Goal: Information Seeking & Learning: Learn about a topic

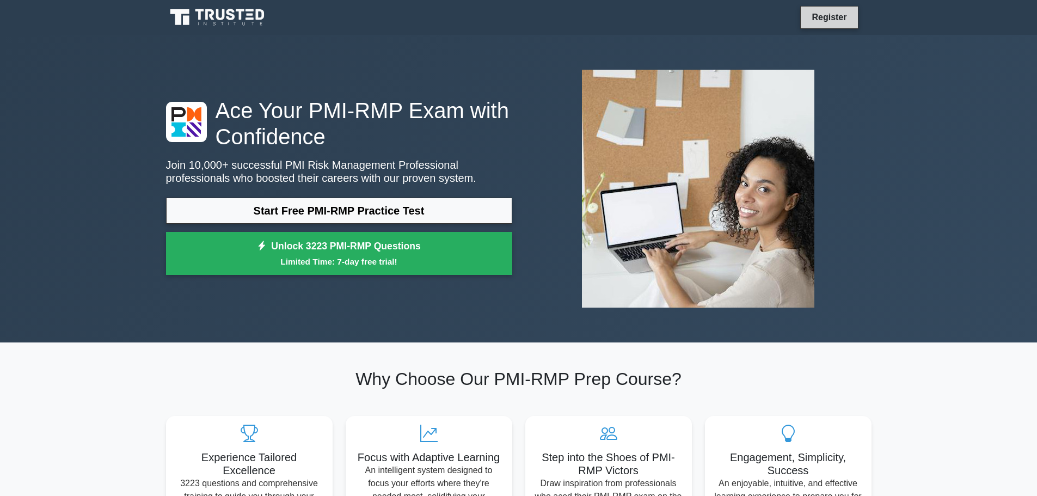
click at [831, 22] on link "Register" at bounding box center [829, 17] width 48 height 14
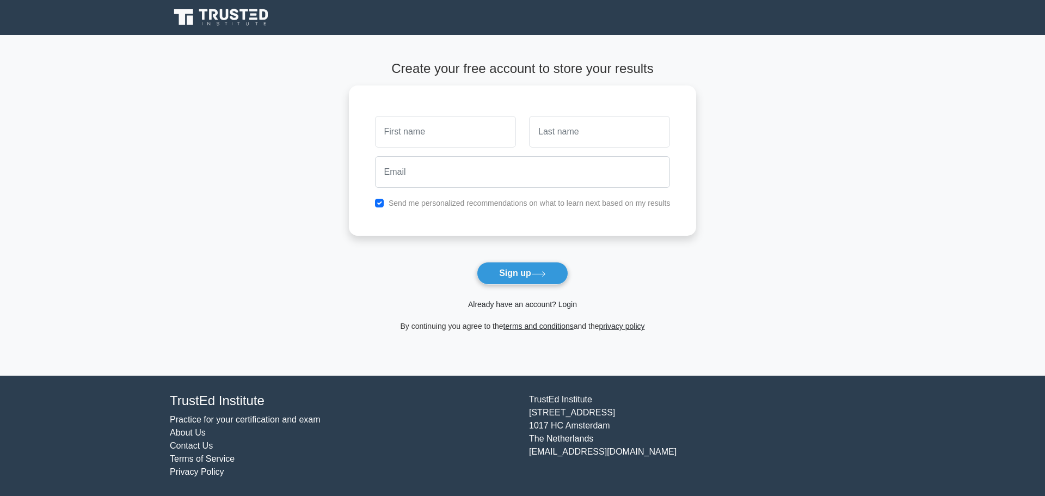
click at [527, 304] on link "Already have an account? Login" at bounding box center [522, 304] width 109 height 9
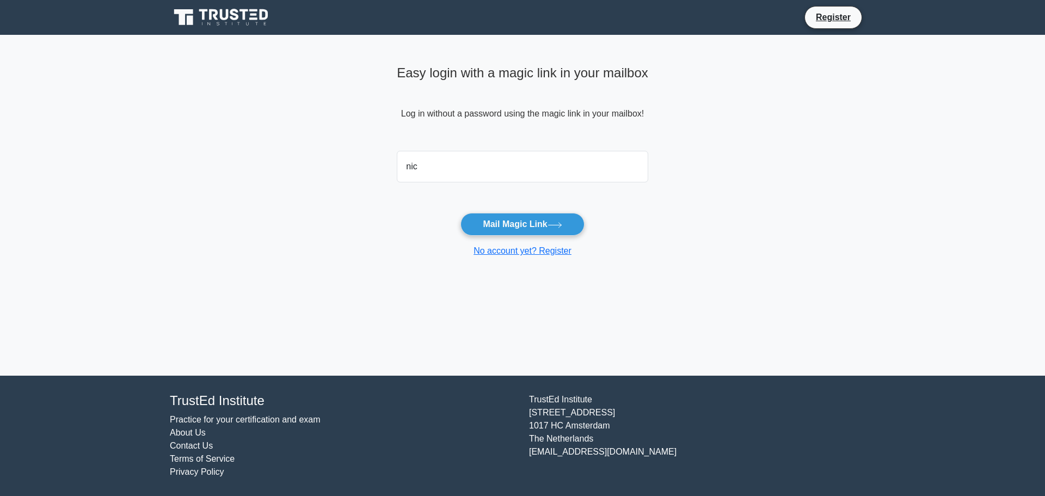
type input "nickyhuaihua@gmail.com"
click at [517, 225] on button "Mail Magic Link" at bounding box center [522, 224] width 124 height 23
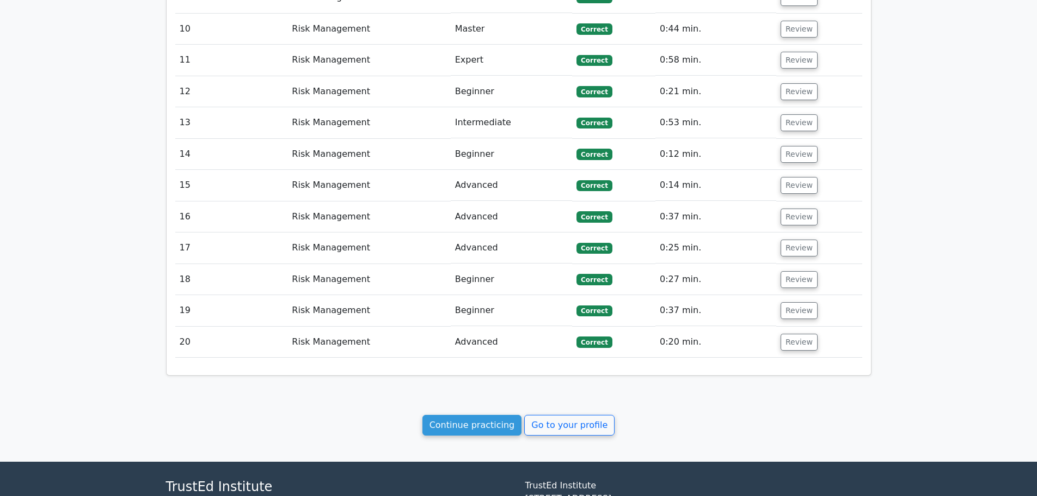
scroll to position [1675, 0]
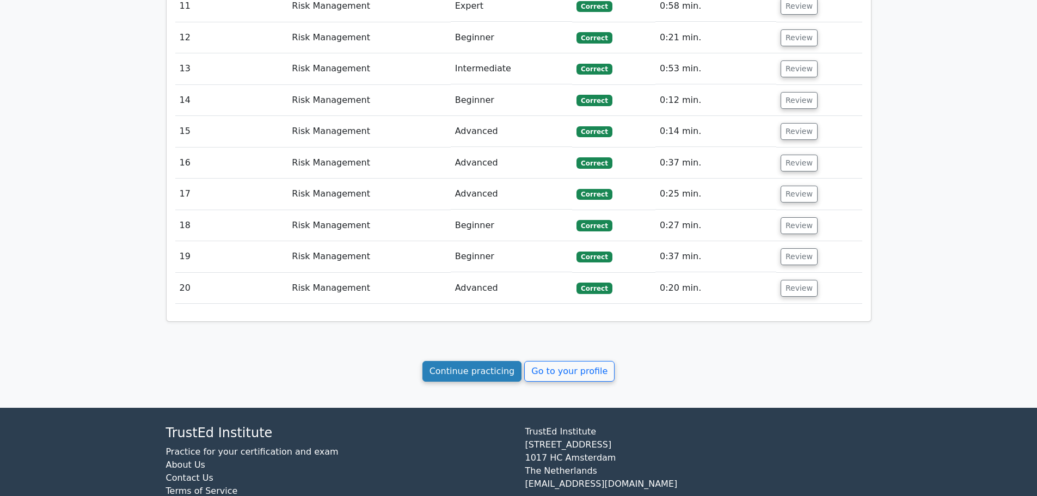
click at [454, 361] on link "Continue practicing" at bounding box center [472, 371] width 100 height 21
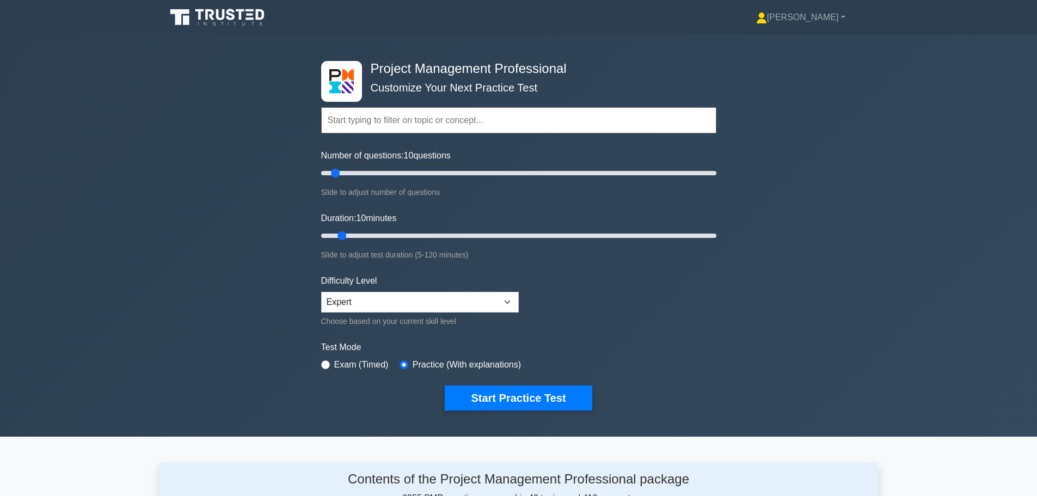
click at [234, 16] on icon at bounding box center [230, 14] width 9 height 11
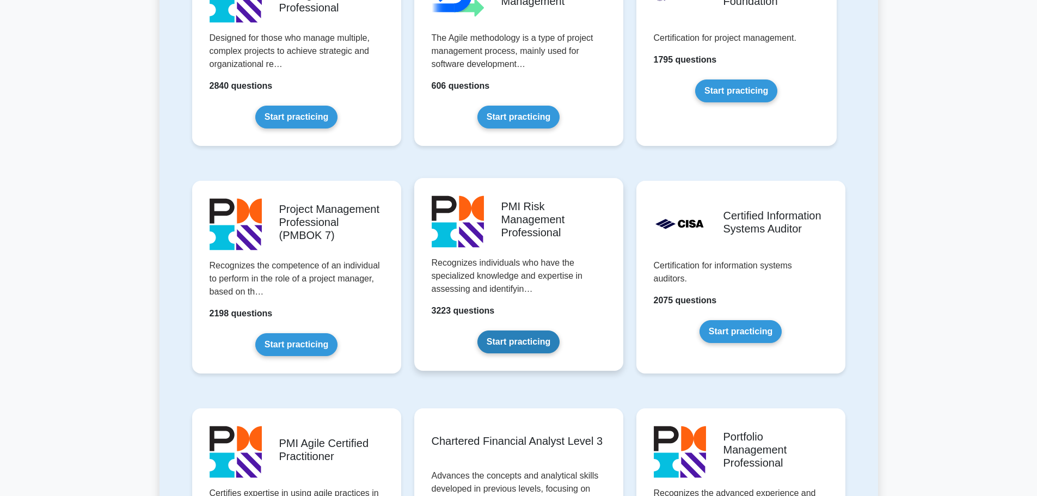
scroll to position [762, 0]
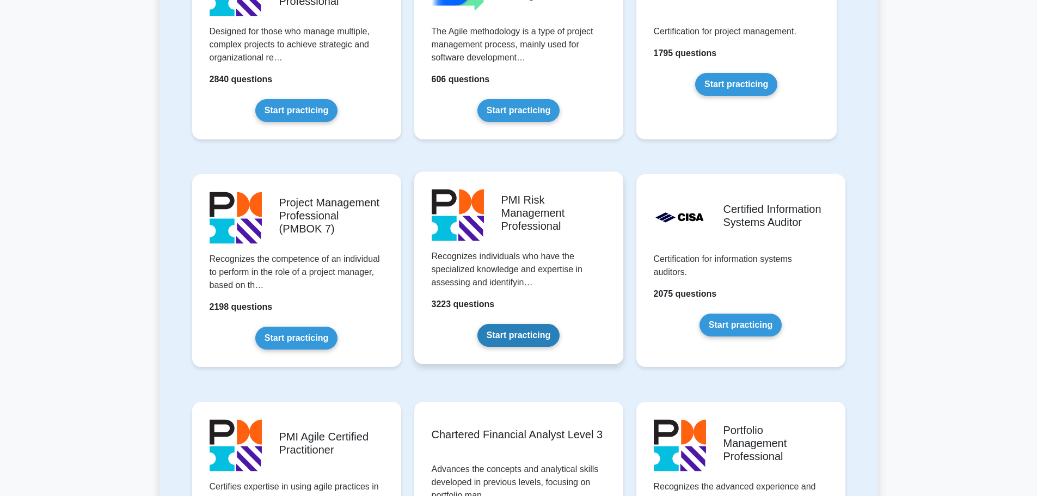
click at [496, 333] on link "Start practicing" at bounding box center [518, 335] width 82 height 23
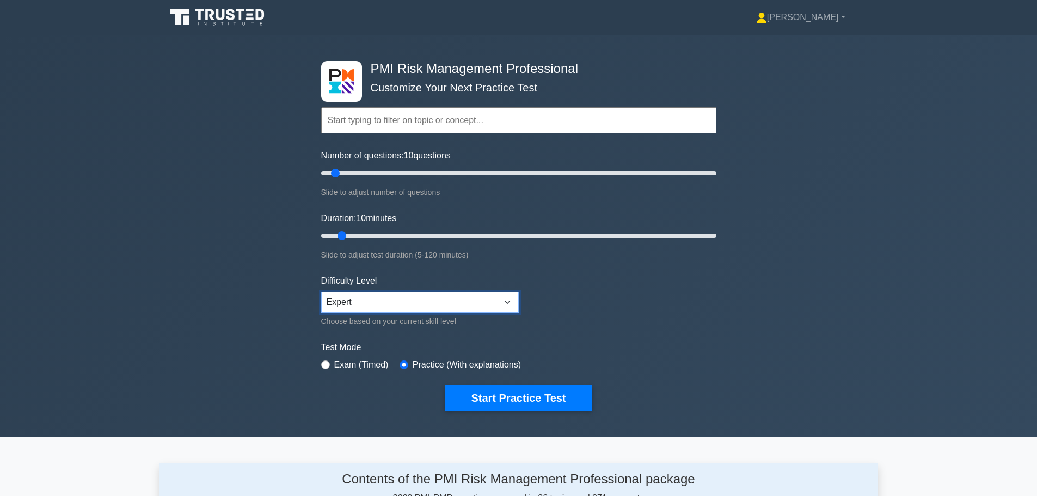
click at [486, 303] on select "Beginner Intermediate Expert" at bounding box center [420, 302] width 198 height 21
click at [177, 337] on div "PMI Risk Management Professional Customize Your Next Practice Test Topics Intro…" at bounding box center [518, 236] width 1037 height 402
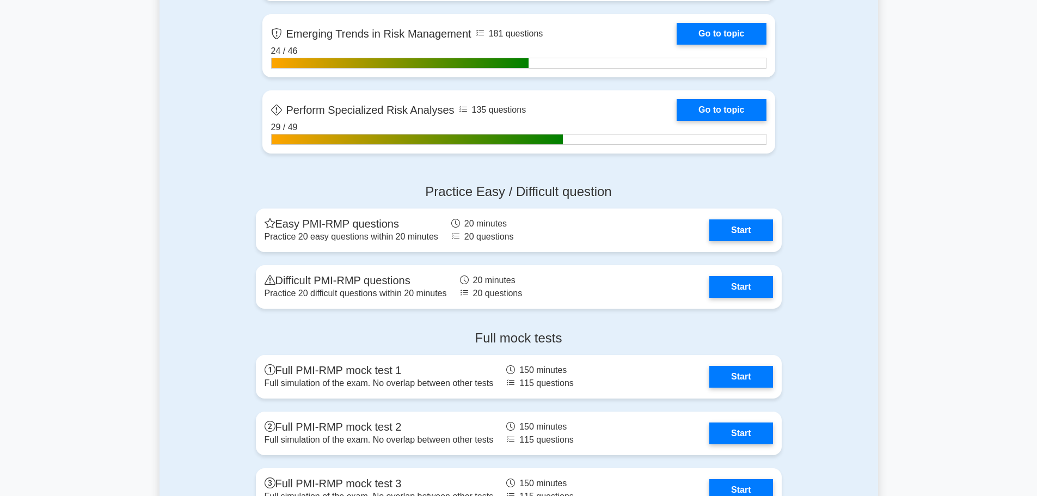
scroll to position [2341, 0]
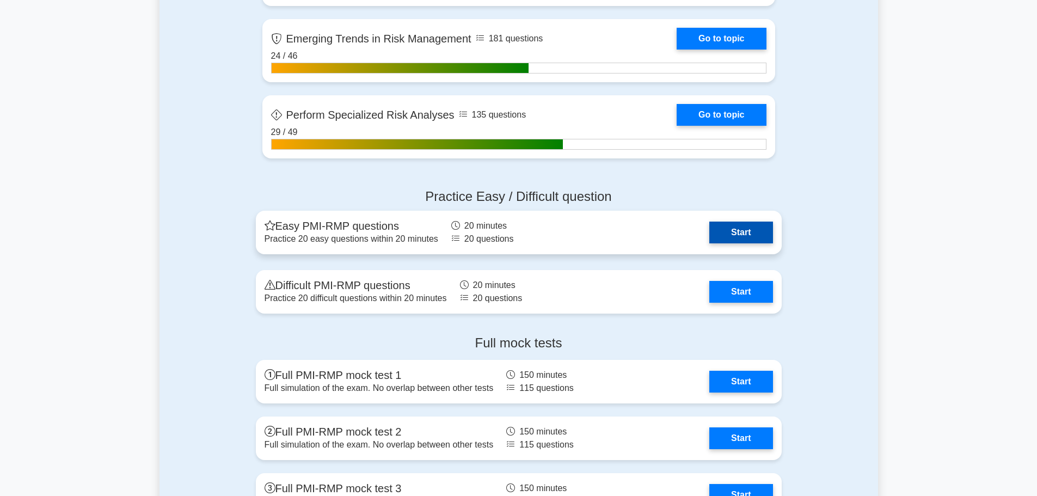
click at [714, 224] on link "Start" at bounding box center [740, 233] width 63 height 22
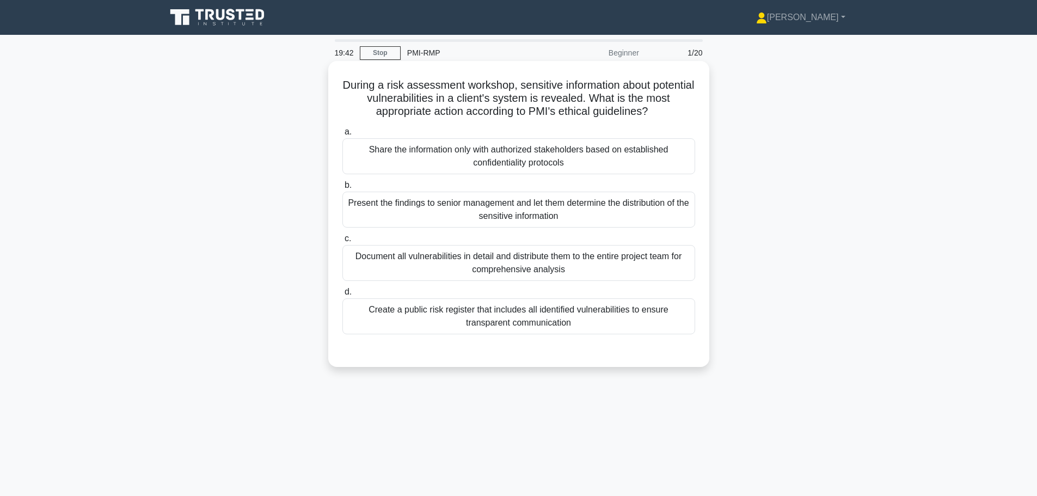
click at [468, 163] on div "Share the information only with authorized stakeholders based on established co…" at bounding box center [518, 156] width 353 height 36
click at [342, 136] on input "a. Share the information only with authorized stakeholders based on established…" at bounding box center [342, 131] width 0 height 7
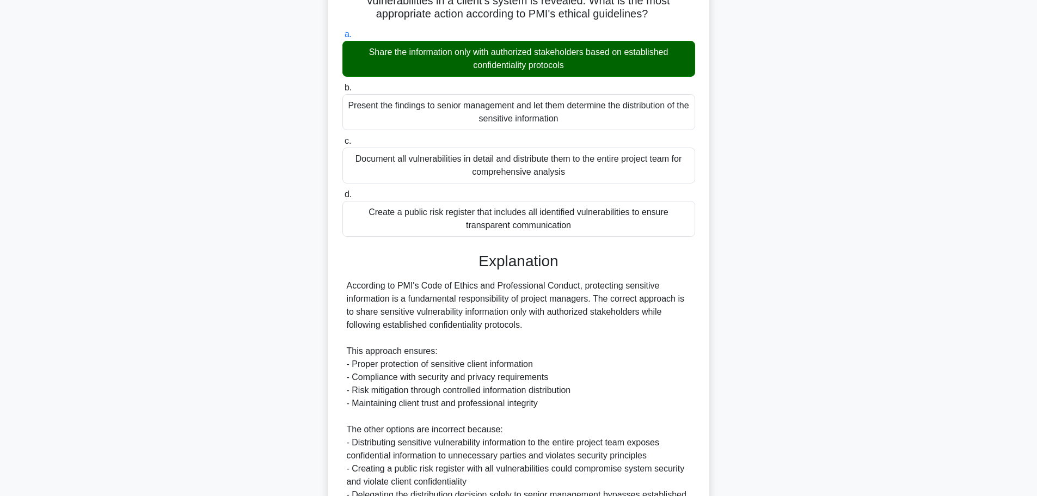
scroll to position [228, 0]
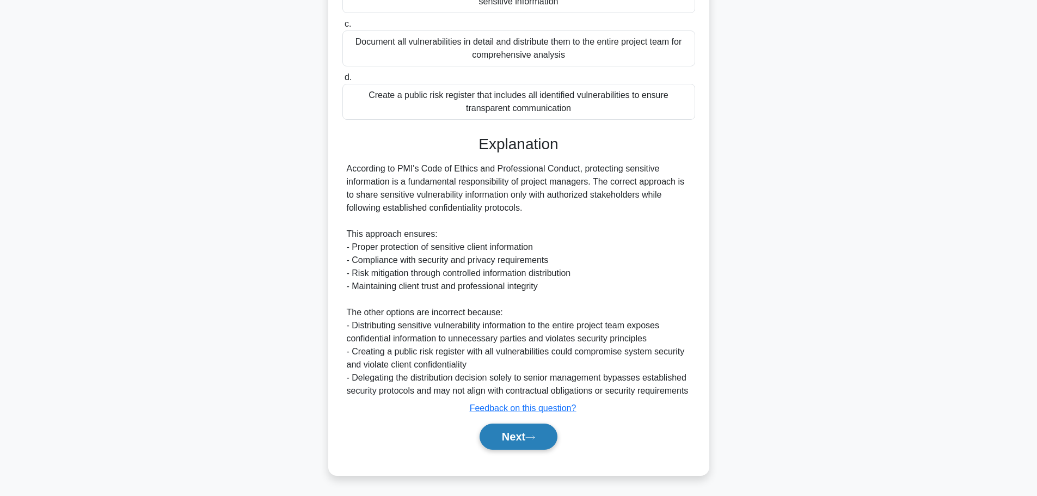
click at [545, 432] on button "Next" at bounding box center [519, 436] width 78 height 26
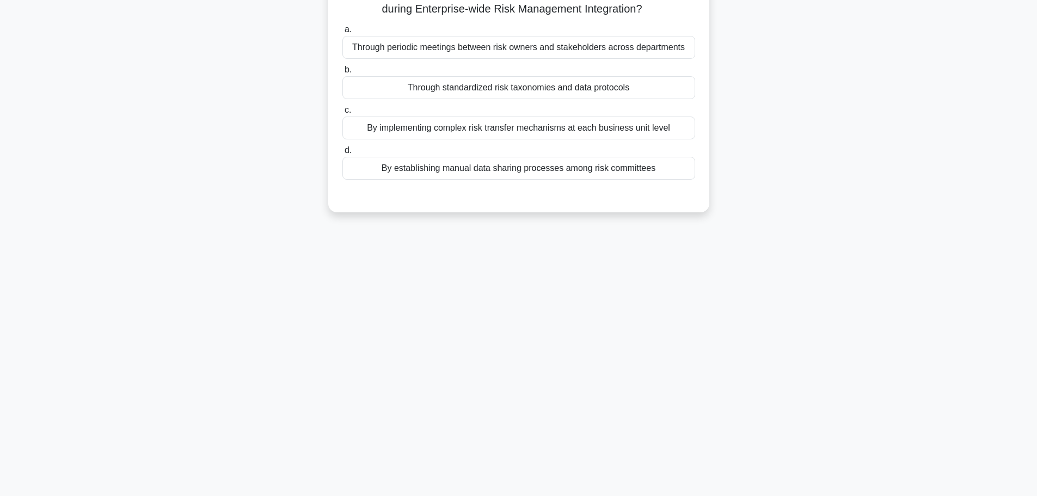
scroll to position [0, 0]
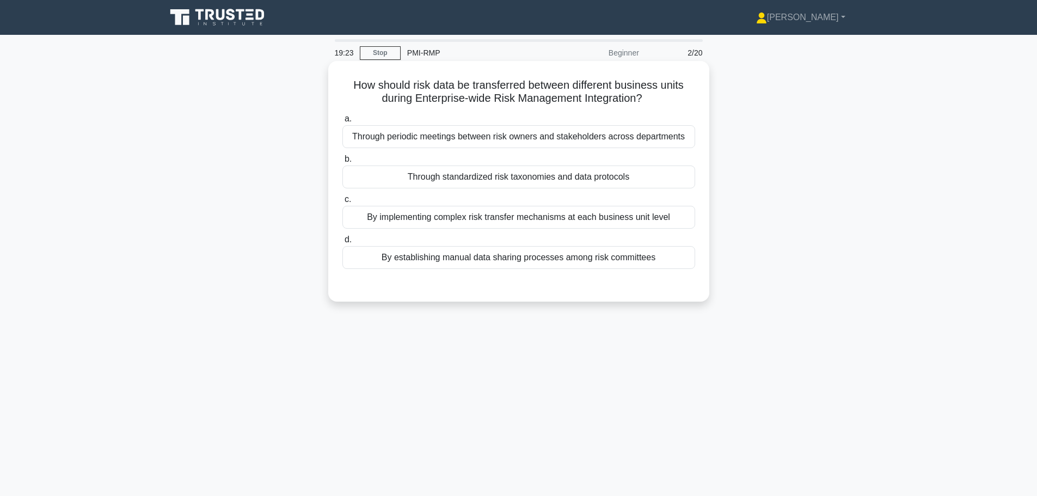
click at [405, 177] on div "Through standardized risk taxonomies and data protocols" at bounding box center [518, 176] width 353 height 23
click at [342, 163] on input "b. Through standardized risk taxonomies and data protocols" at bounding box center [342, 159] width 0 height 7
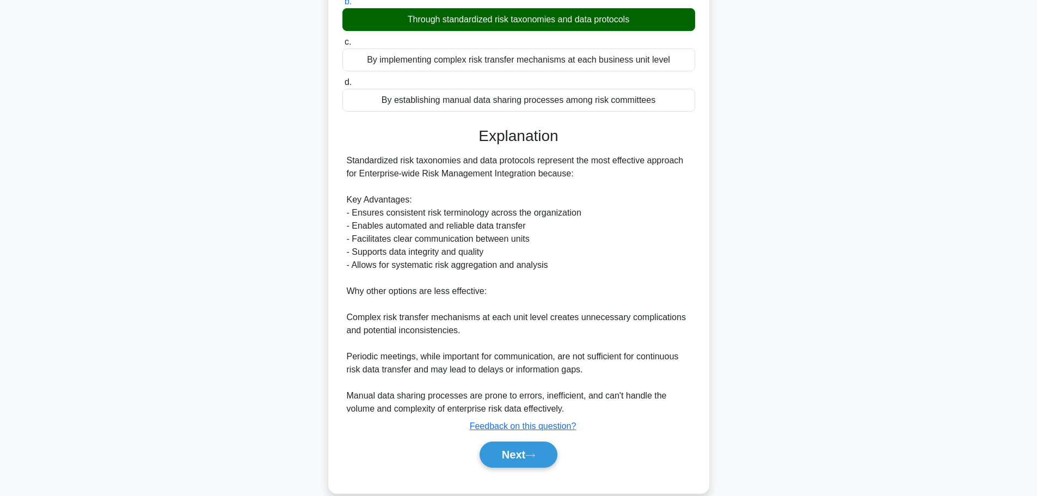
scroll to position [163, 0]
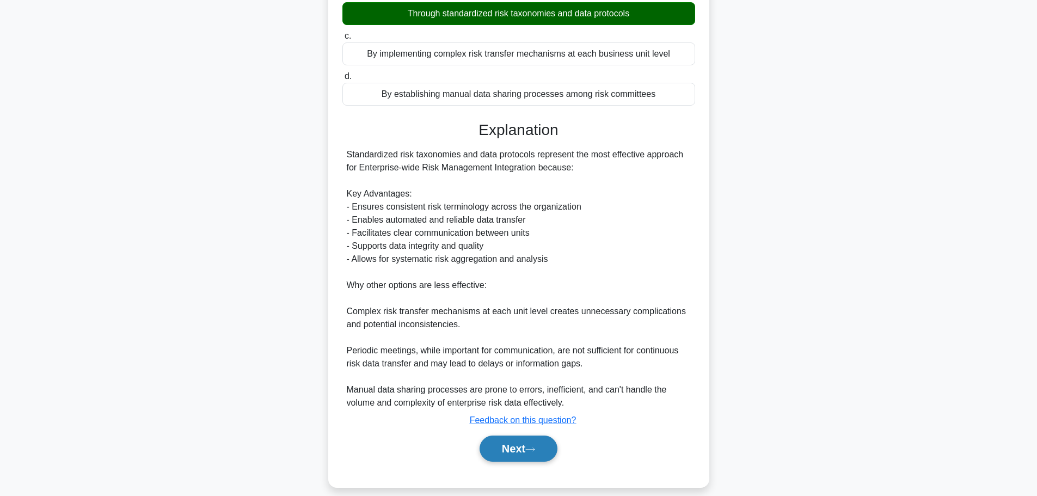
click at [509, 449] on button "Next" at bounding box center [519, 448] width 78 height 26
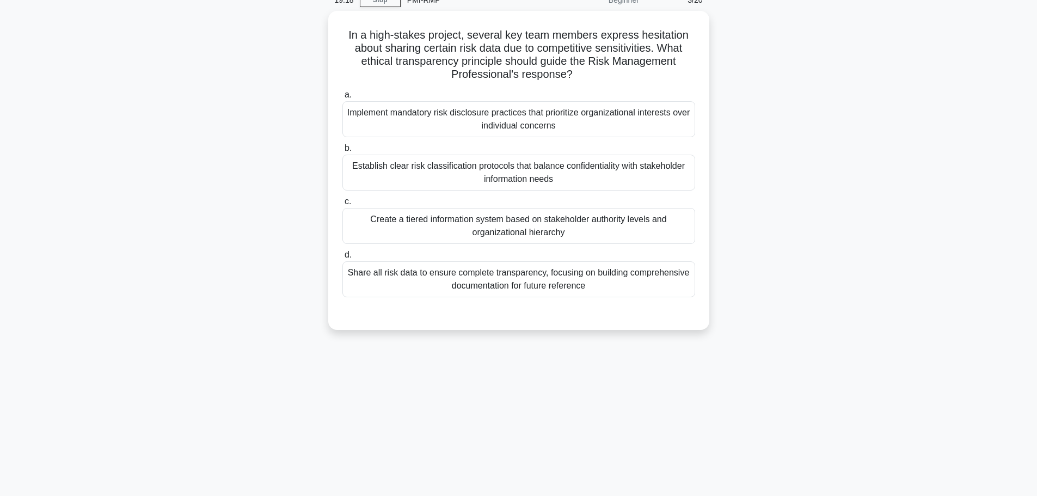
scroll to position [0, 0]
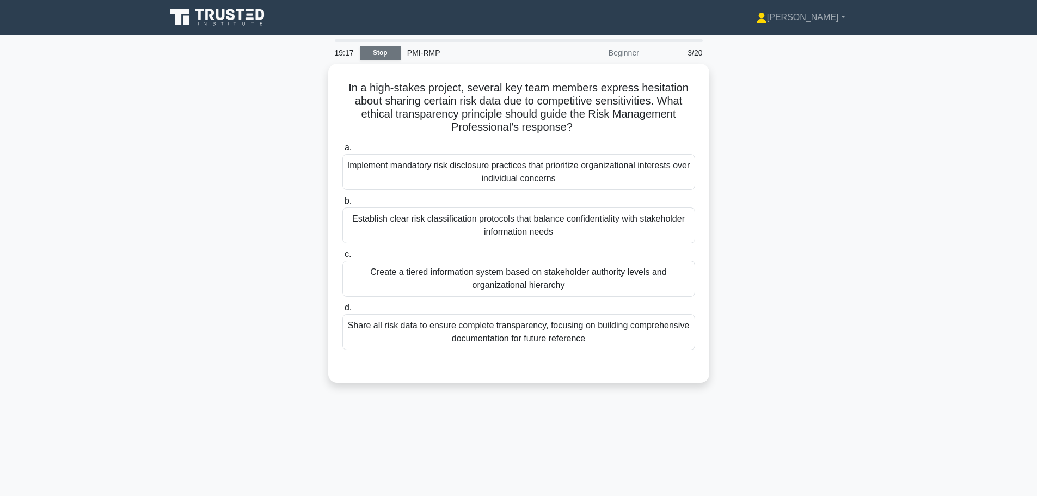
click at [364, 48] on link "Stop" at bounding box center [380, 53] width 41 height 14
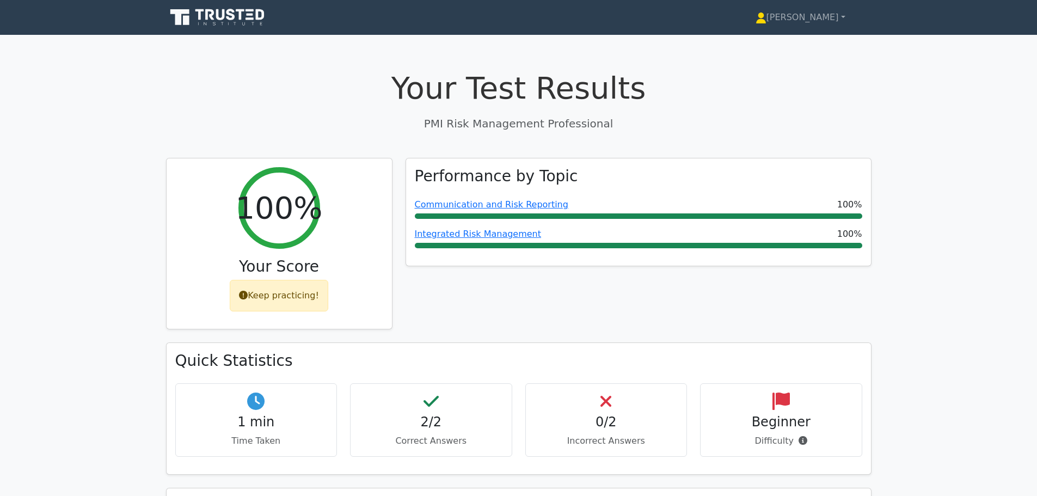
click at [211, 14] on icon at bounding box center [218, 17] width 105 height 21
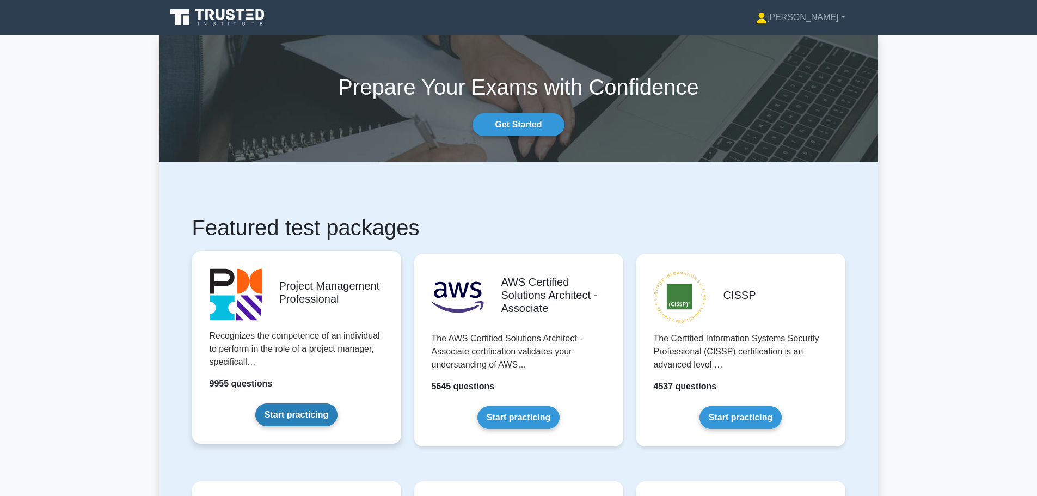
click at [300, 421] on link "Start practicing" at bounding box center [296, 414] width 82 height 23
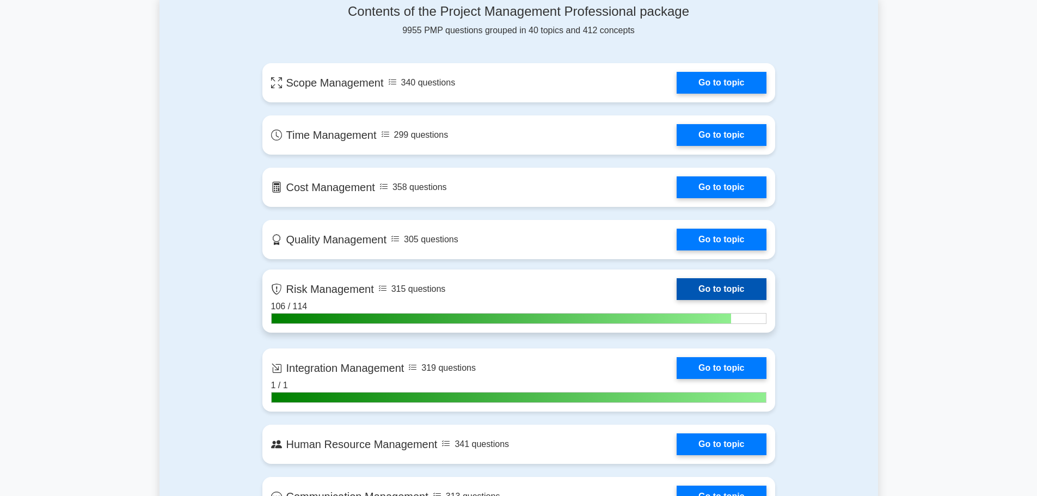
scroll to position [544, 0]
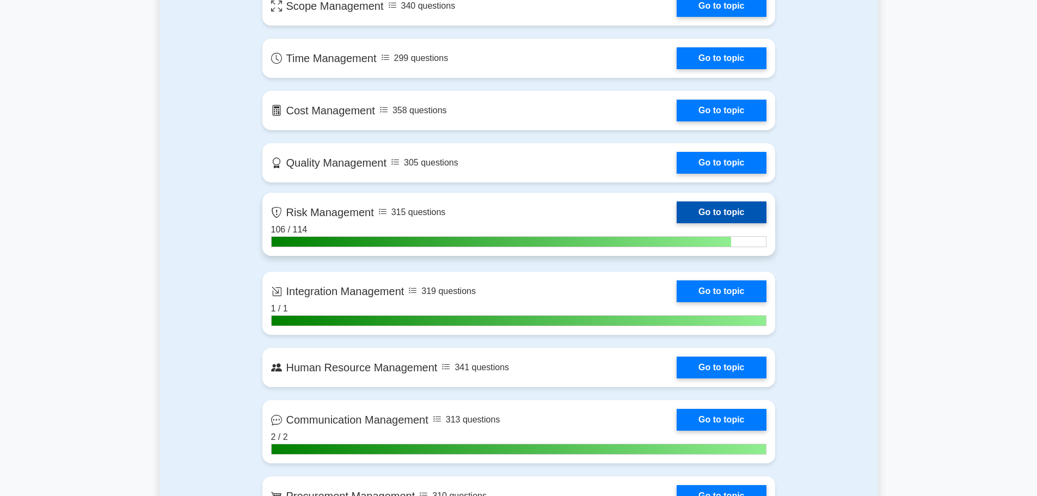
click at [714, 205] on link "Go to topic" at bounding box center [721, 212] width 89 height 22
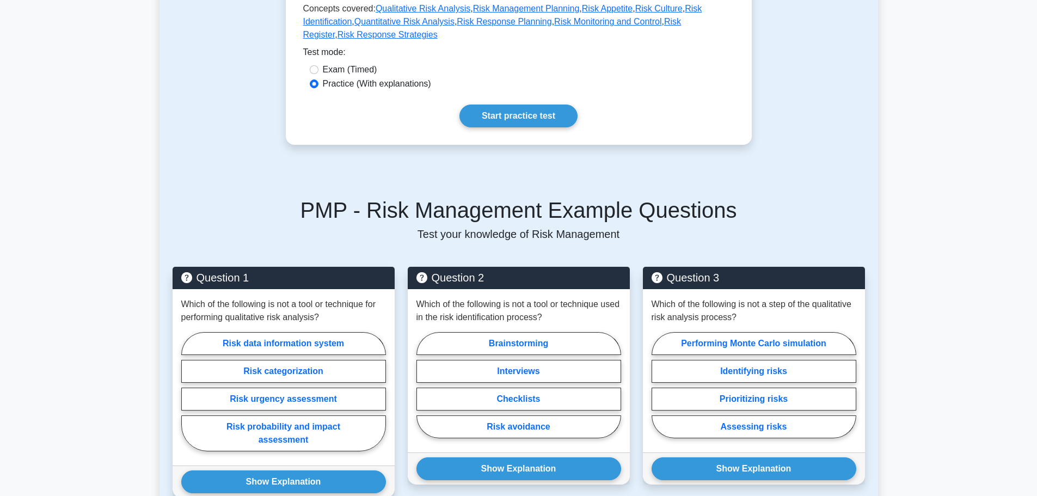
scroll to position [787, 0]
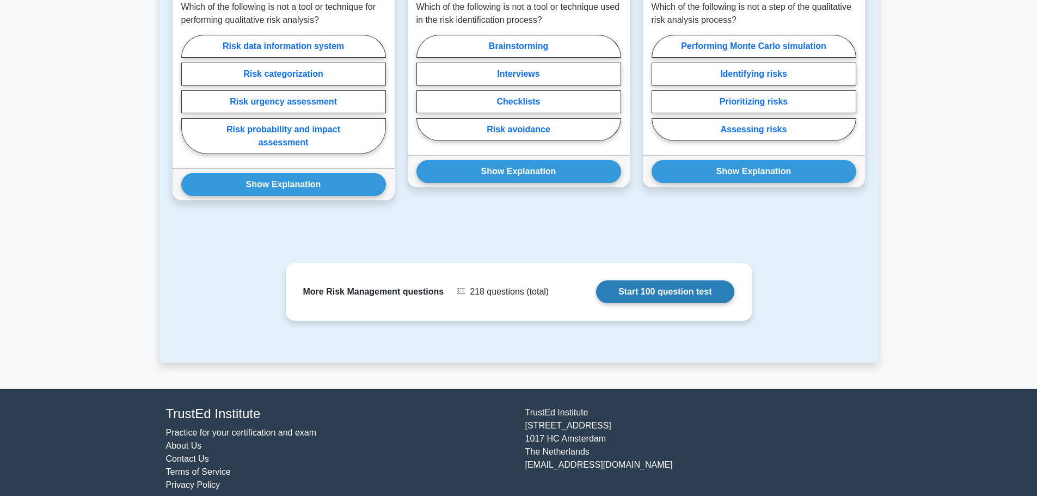
click at [693, 281] on link "Start 100 question test" at bounding box center [665, 291] width 138 height 23
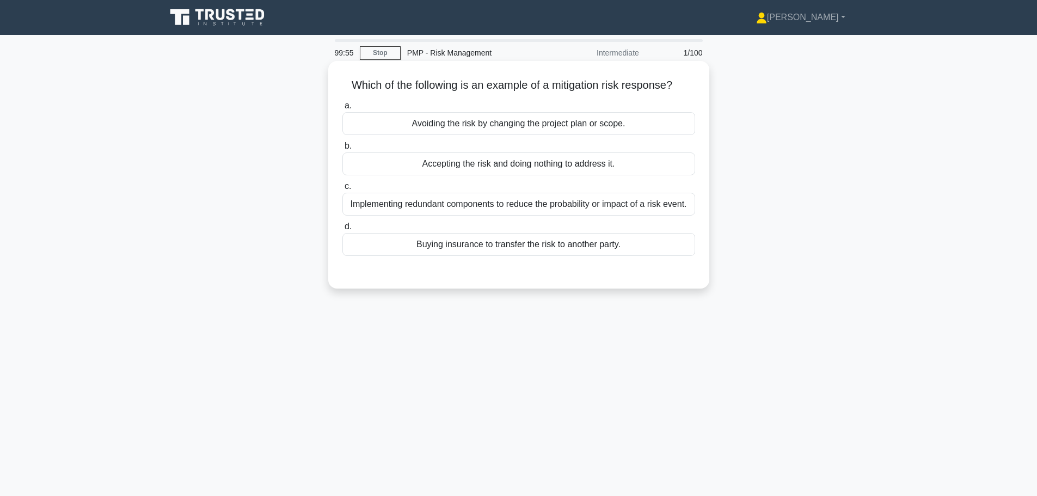
click at [375, 209] on div "Implementing redundant components to reduce the probability or impact of a risk…" at bounding box center [518, 204] width 353 height 23
click at [342, 190] on input "c. Implementing redundant components to reduce the probability or impact of a r…" at bounding box center [342, 186] width 0 height 7
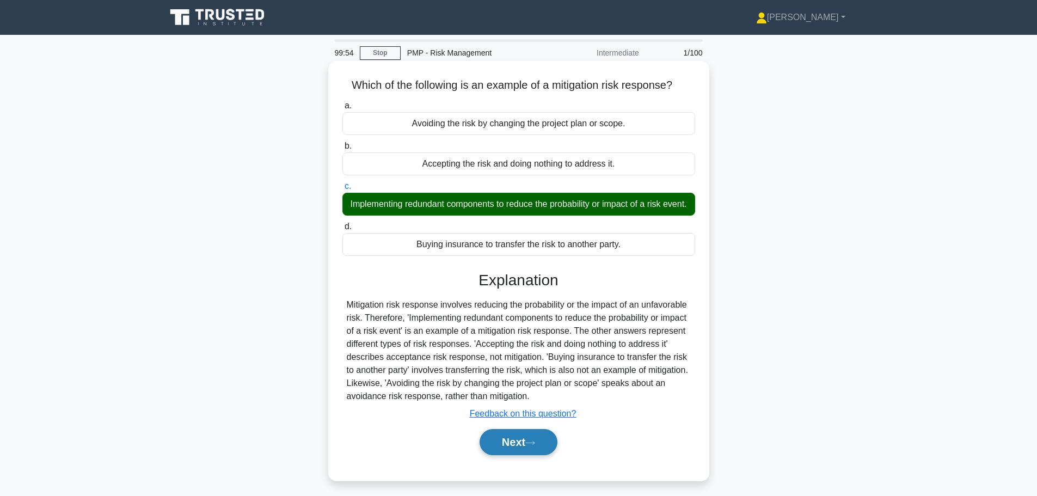
click at [513, 455] on button "Next" at bounding box center [519, 442] width 78 height 26
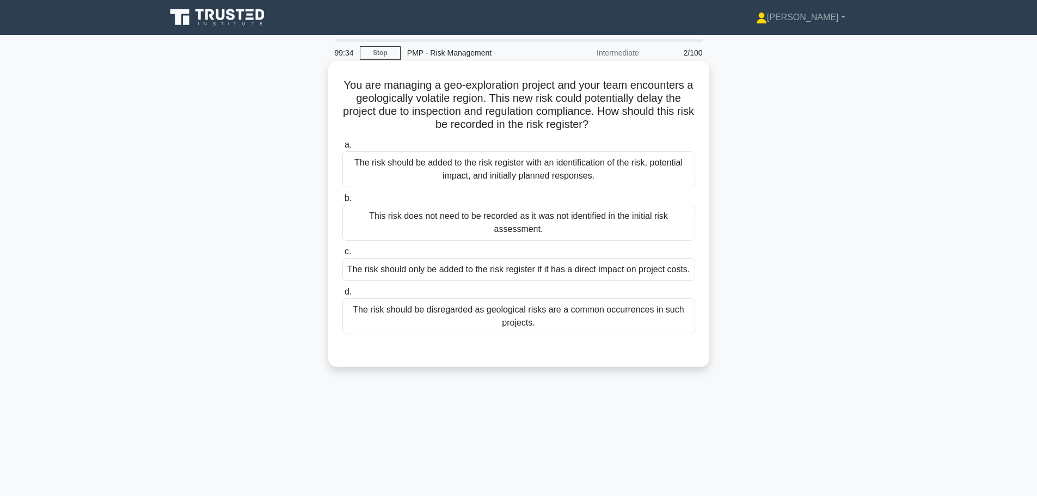
click at [393, 172] on div "The risk should be added to the risk register with an identification of the ris…" at bounding box center [518, 169] width 353 height 36
click at [342, 149] on input "a. The risk should be added to the risk register with an identification of the …" at bounding box center [342, 145] width 0 height 7
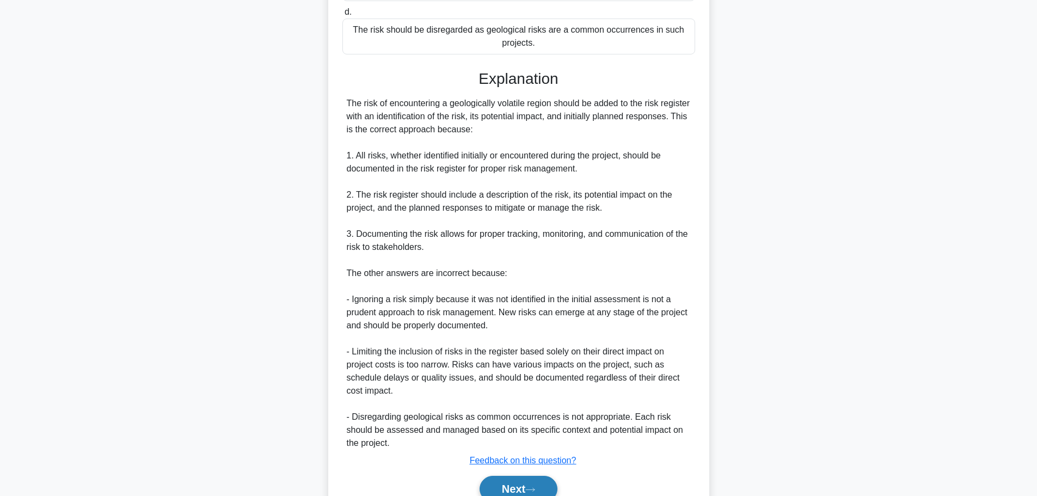
scroll to position [333, 0]
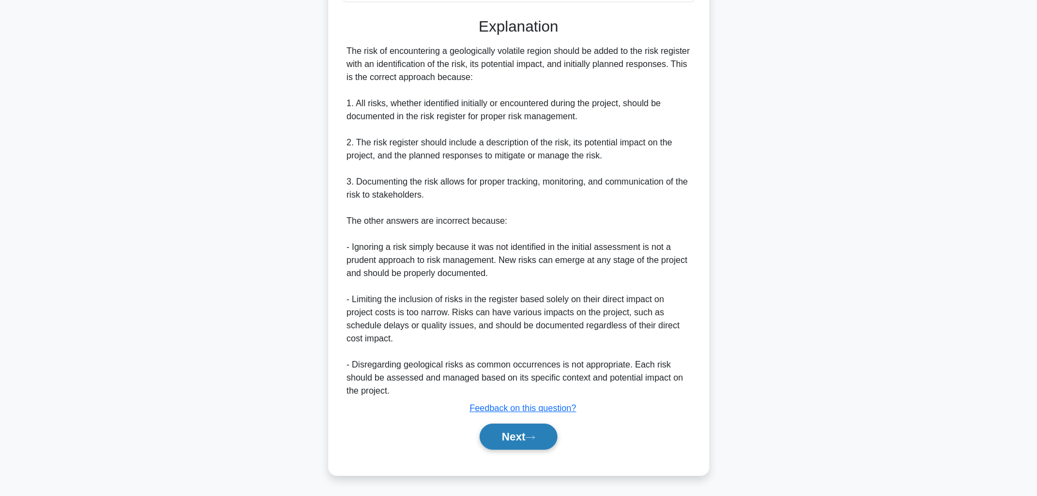
click at [532, 437] on icon at bounding box center [530, 437] width 10 height 6
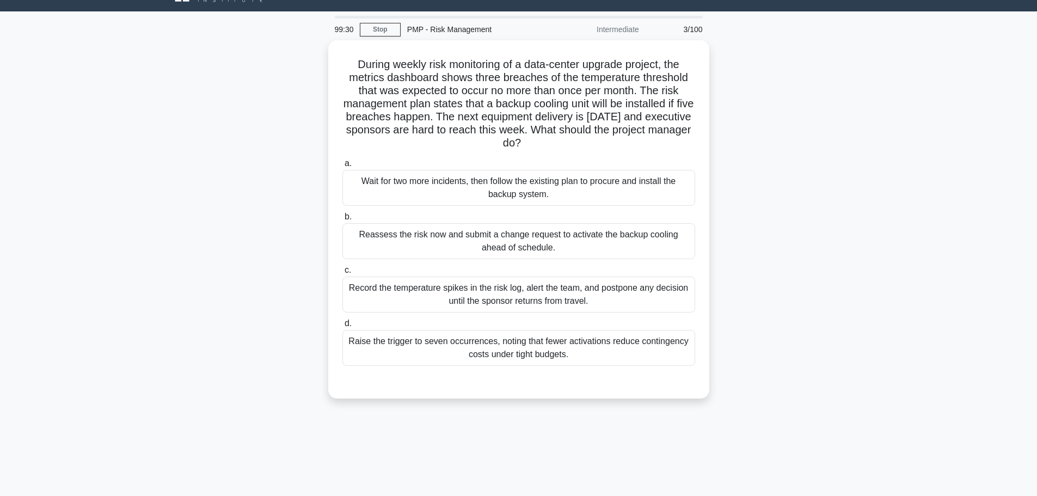
scroll to position [0, 0]
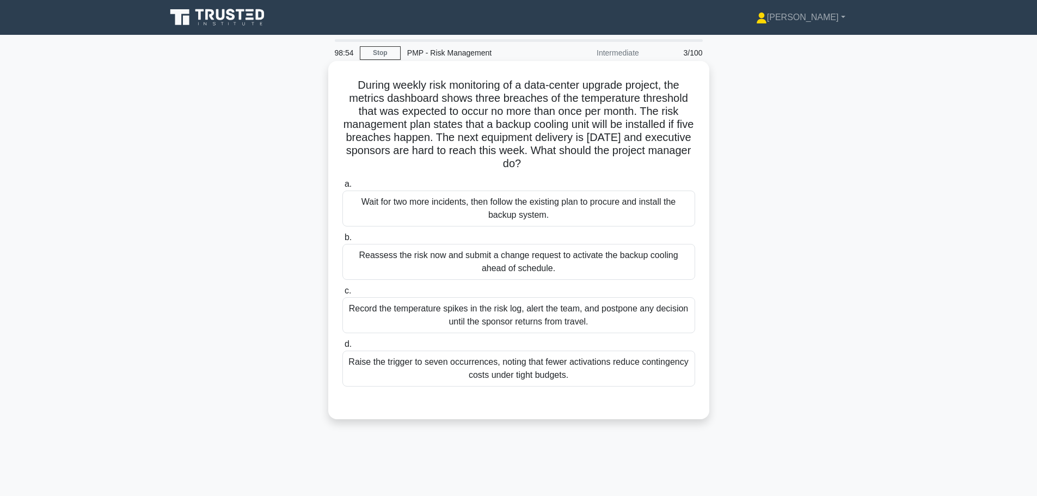
drag, startPoint x: 362, startPoint y: 273, endPoint x: 306, endPoint y: 271, distance: 56.1
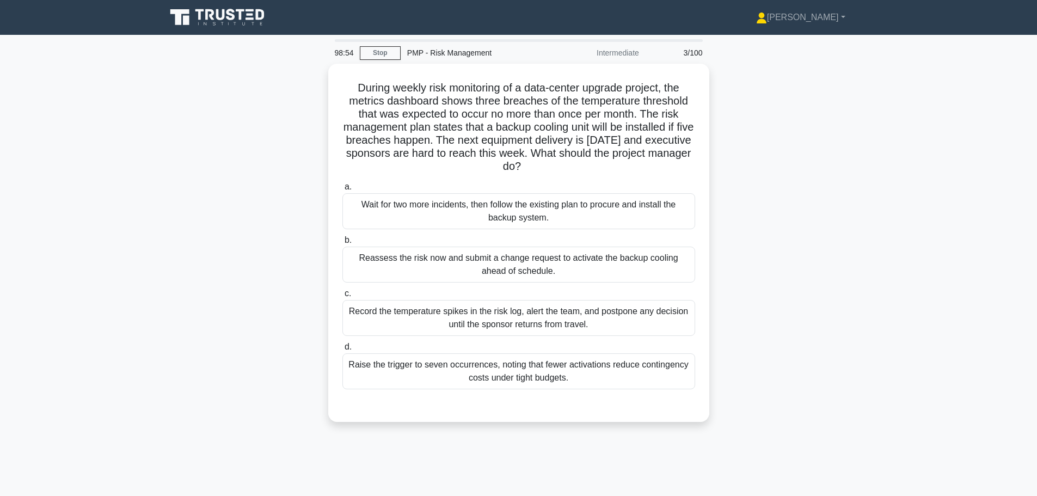
click at [362, 272] on div "Reassess the risk now and submit a change request to activate the backup coolin…" at bounding box center [518, 265] width 353 height 36
click at [342, 244] on input "b. Reassess the risk now and submit a change request to activate the backup coo…" at bounding box center [342, 240] width 0 height 7
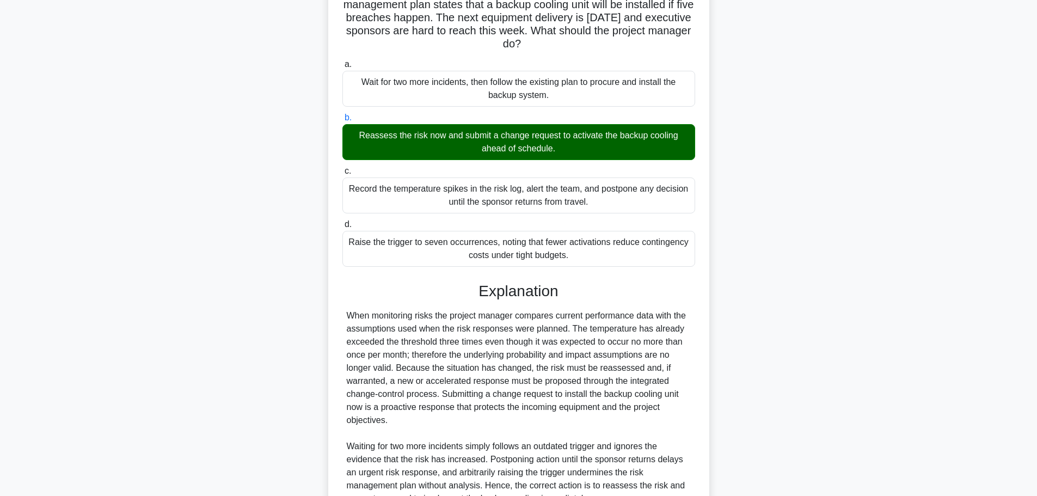
scroll to position [228, 0]
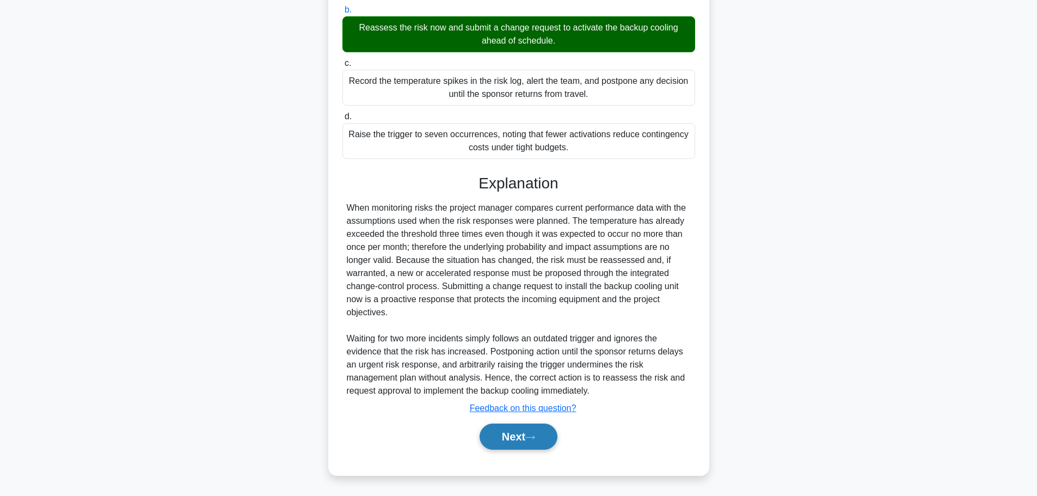
click at [498, 439] on button "Next" at bounding box center [519, 436] width 78 height 26
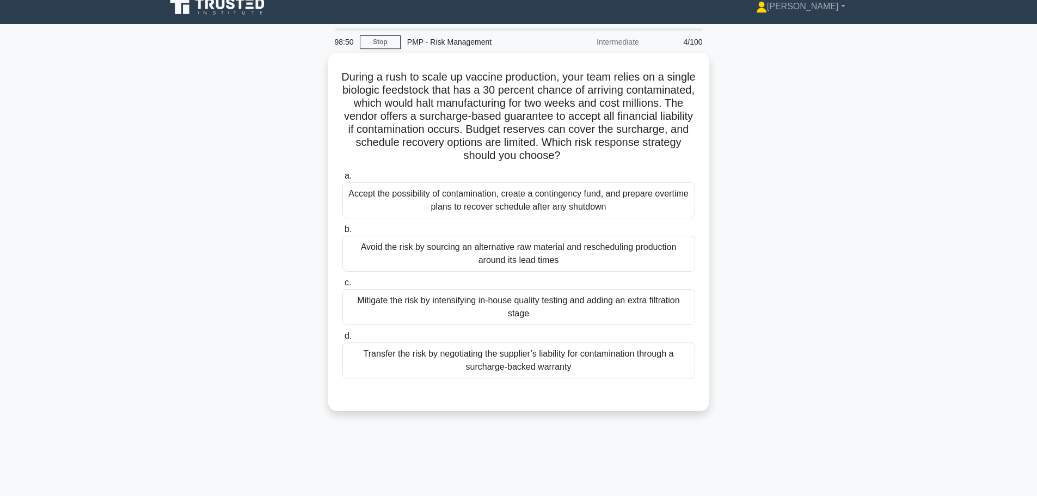
scroll to position [0, 0]
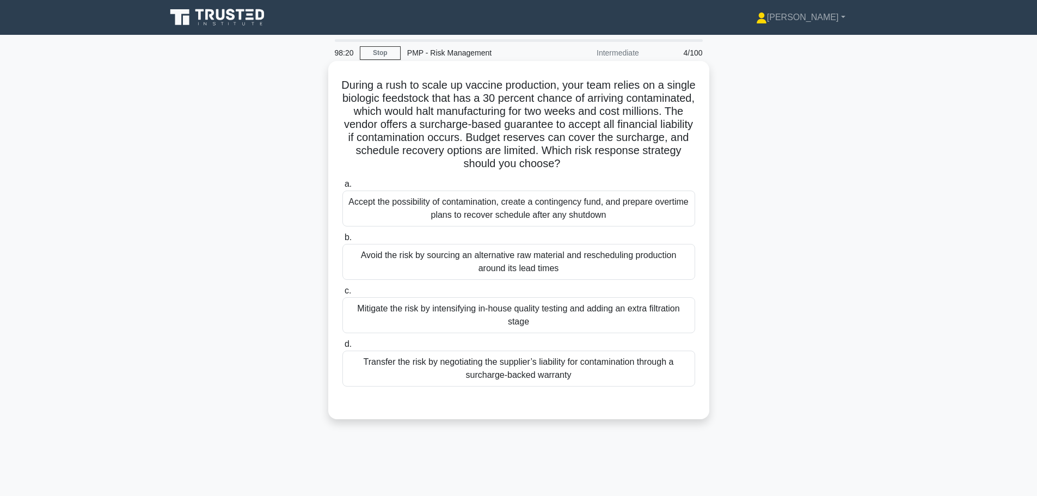
click at [380, 376] on div "Transfer the risk by negotiating the supplier’s liability for contamination thr…" at bounding box center [518, 369] width 353 height 36
click at [342, 348] on input "d. Transfer the risk by negotiating the supplier’s liability for contamination …" at bounding box center [342, 344] width 0 height 7
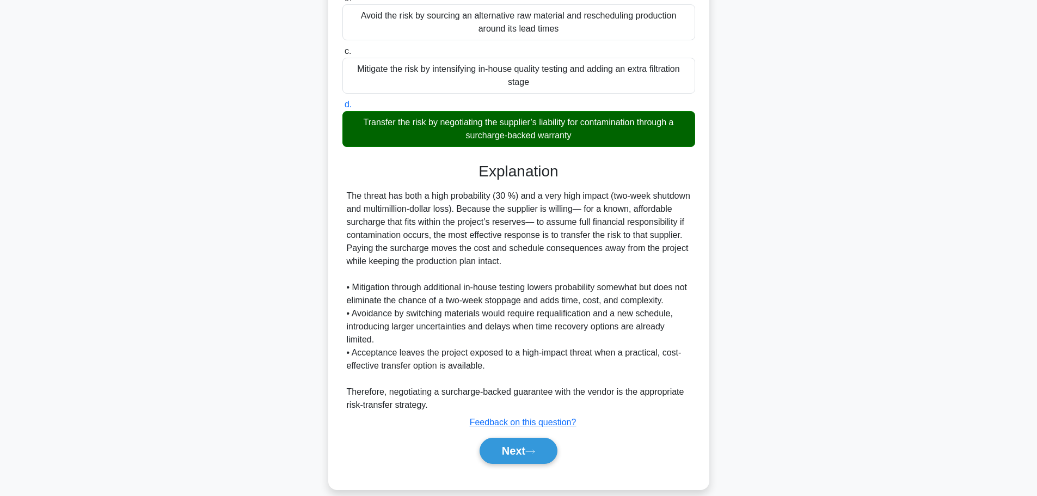
scroll to position [254, 0]
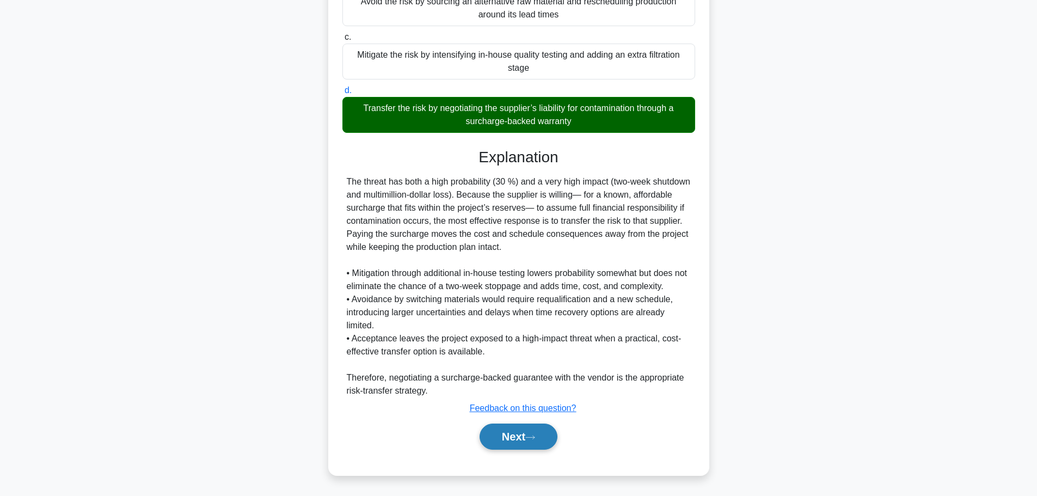
click at [505, 437] on button "Next" at bounding box center [519, 436] width 78 height 26
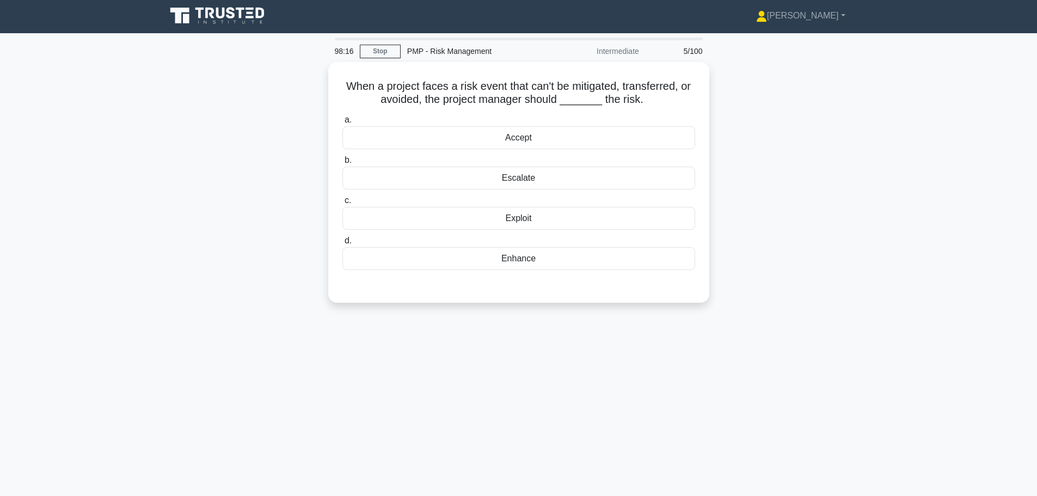
scroll to position [0, 0]
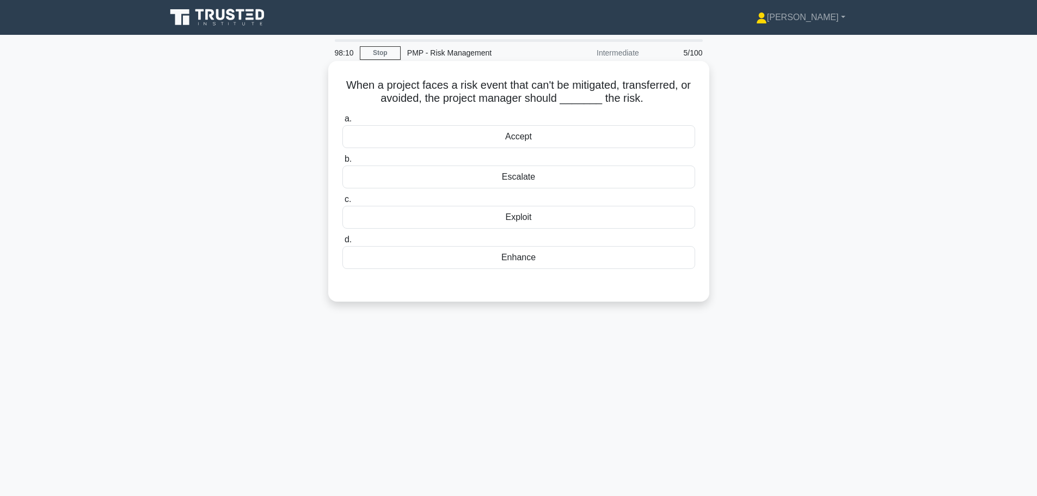
click at [396, 136] on div "Accept" at bounding box center [518, 136] width 353 height 23
click at [342, 122] on input "a. Accept" at bounding box center [342, 118] width 0 height 7
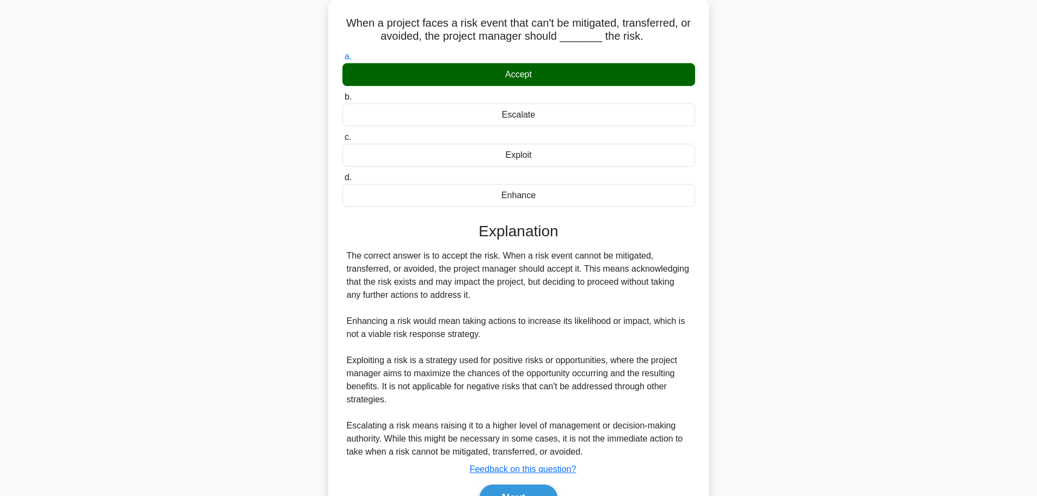
scroll to position [124, 0]
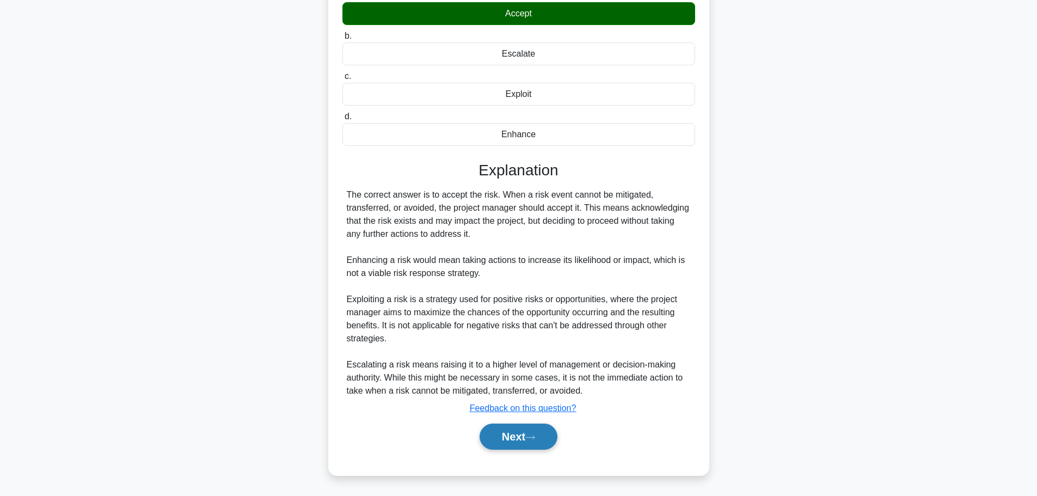
click at [511, 434] on button "Next" at bounding box center [519, 436] width 78 height 26
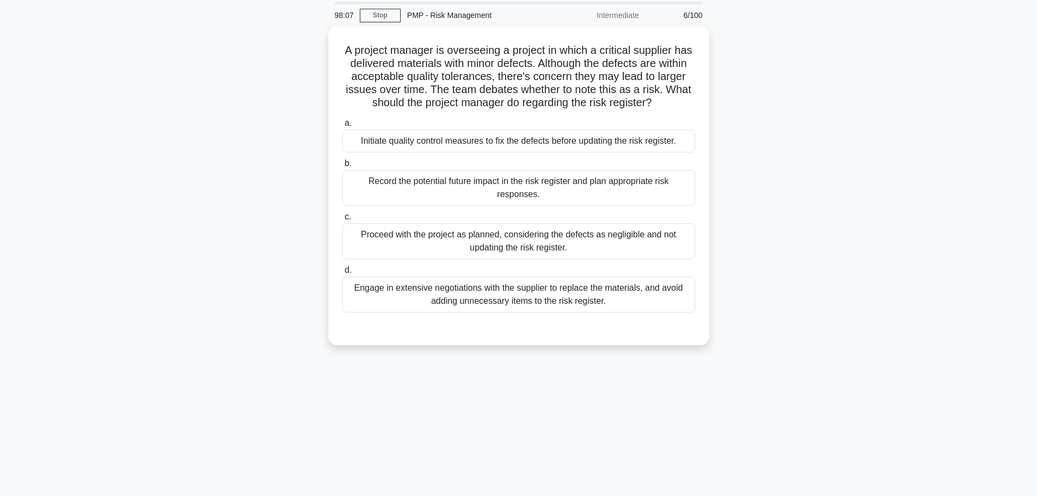
scroll to position [0, 0]
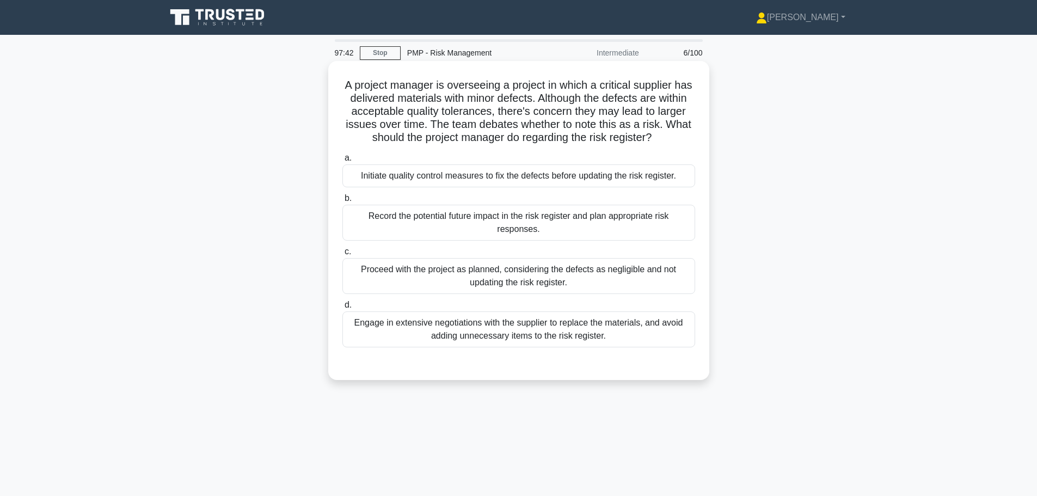
click at [382, 223] on div "Record the potential future impact in the risk register and plan appropriate ri…" at bounding box center [518, 223] width 353 height 36
click at [342, 202] on input "b. Record the potential future impact in the risk register and plan appropriate…" at bounding box center [342, 198] width 0 height 7
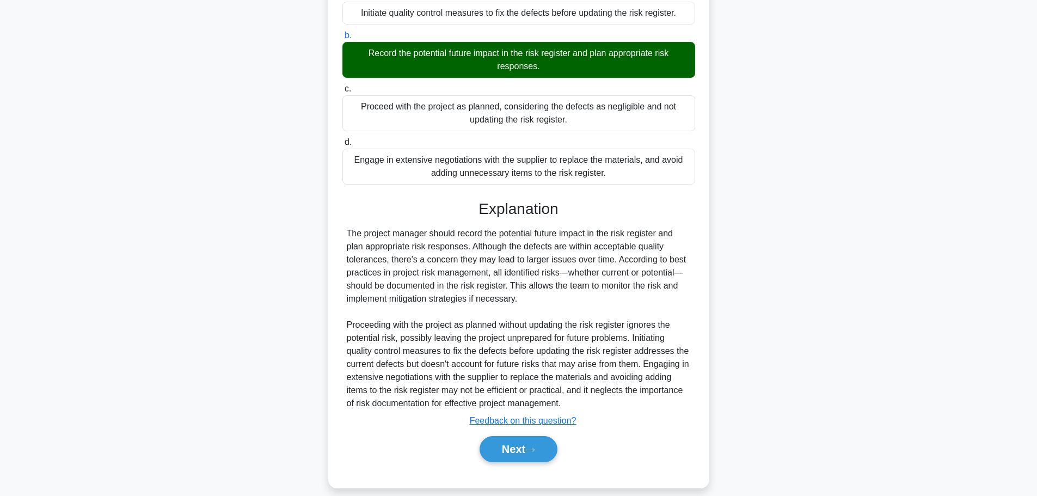
scroll to position [163, 0]
click at [497, 450] on button "Next" at bounding box center [519, 448] width 78 height 26
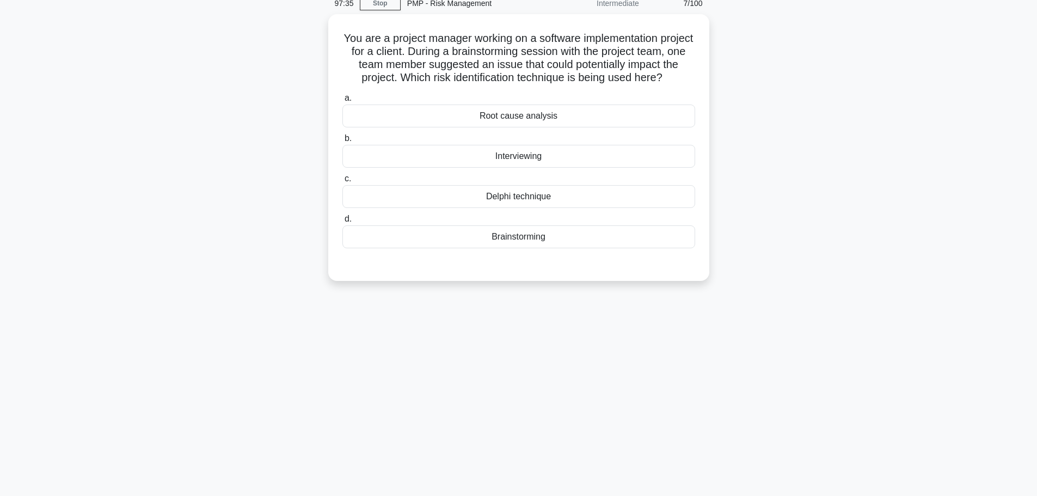
scroll to position [0, 0]
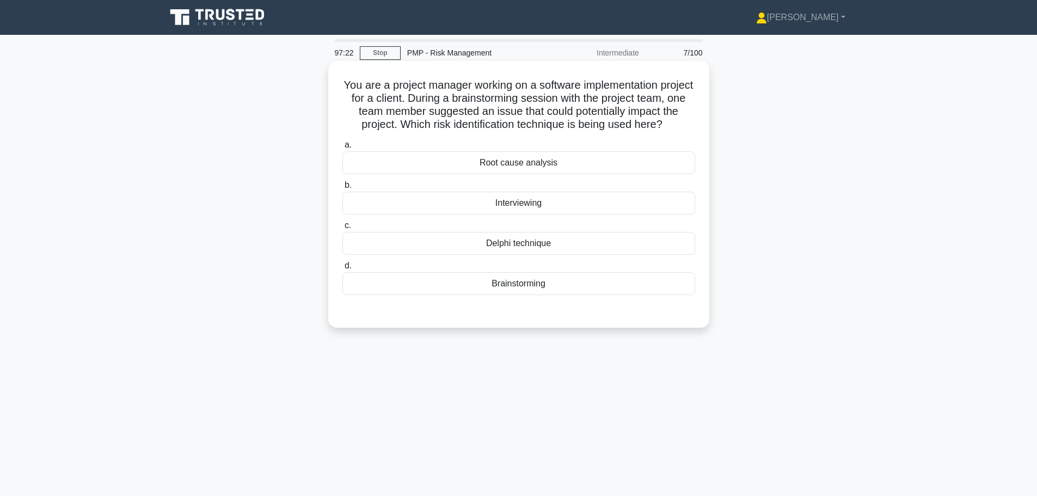
click at [415, 295] on div "Brainstorming" at bounding box center [518, 283] width 353 height 23
click at [342, 269] on input "d. Brainstorming" at bounding box center [342, 265] width 0 height 7
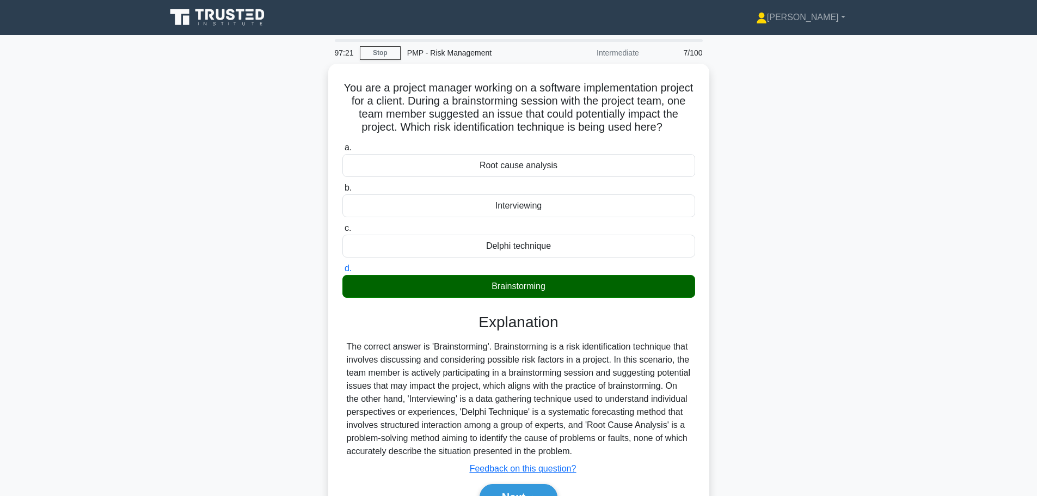
scroll to position [92, 0]
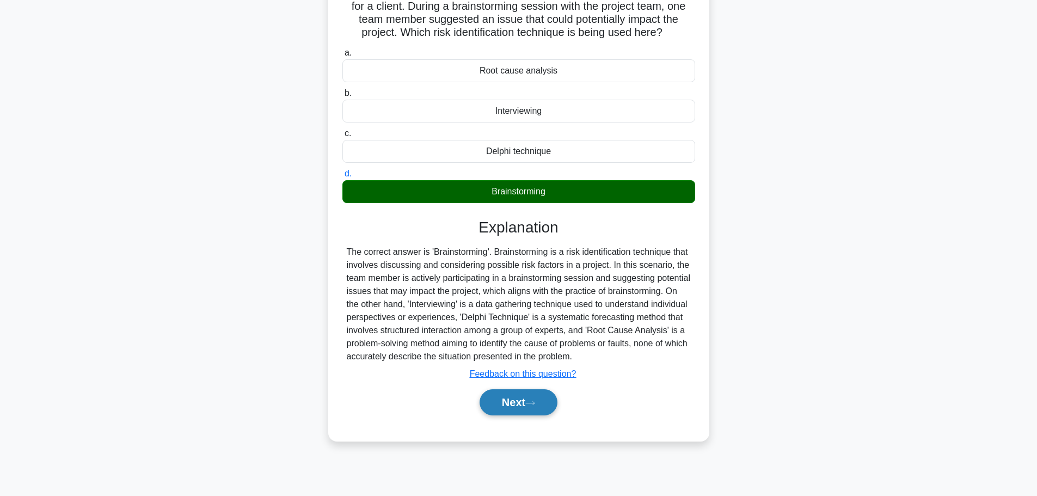
drag, startPoint x: 503, startPoint y: 427, endPoint x: 483, endPoint y: 420, distance: 21.3
click at [505, 415] on button "Next" at bounding box center [519, 402] width 78 height 26
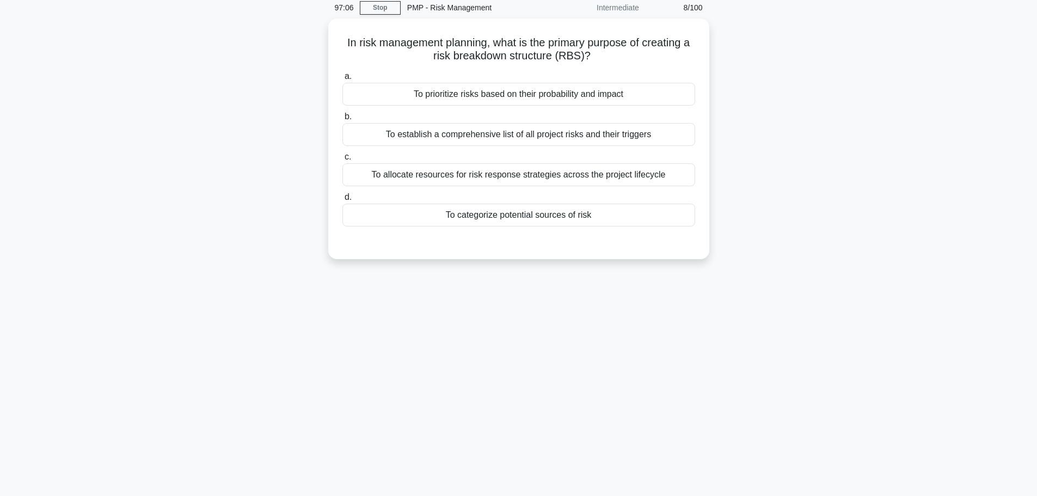
scroll to position [0, 0]
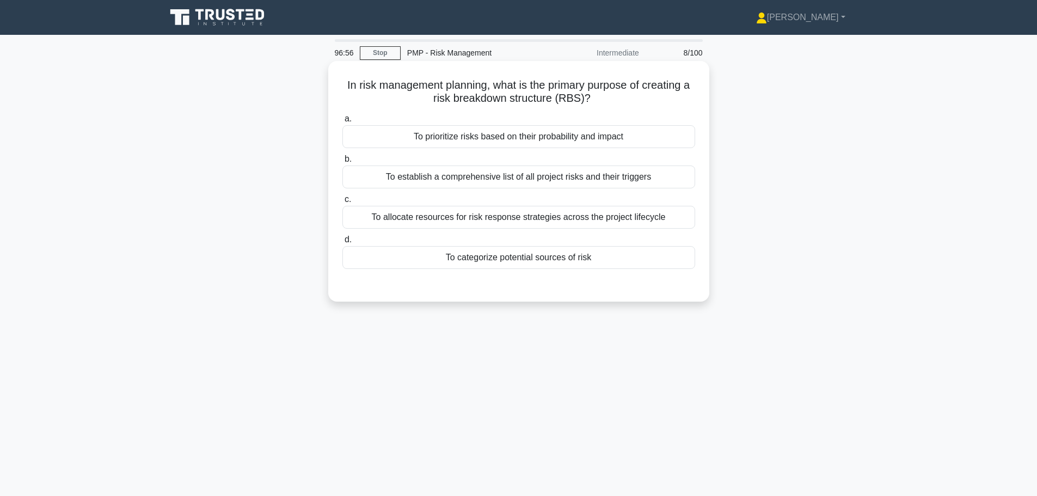
click at [431, 260] on div "To categorize potential sources of risk" at bounding box center [518, 257] width 353 height 23
click at [342, 243] on input "d. To categorize potential sources of risk" at bounding box center [342, 239] width 0 height 7
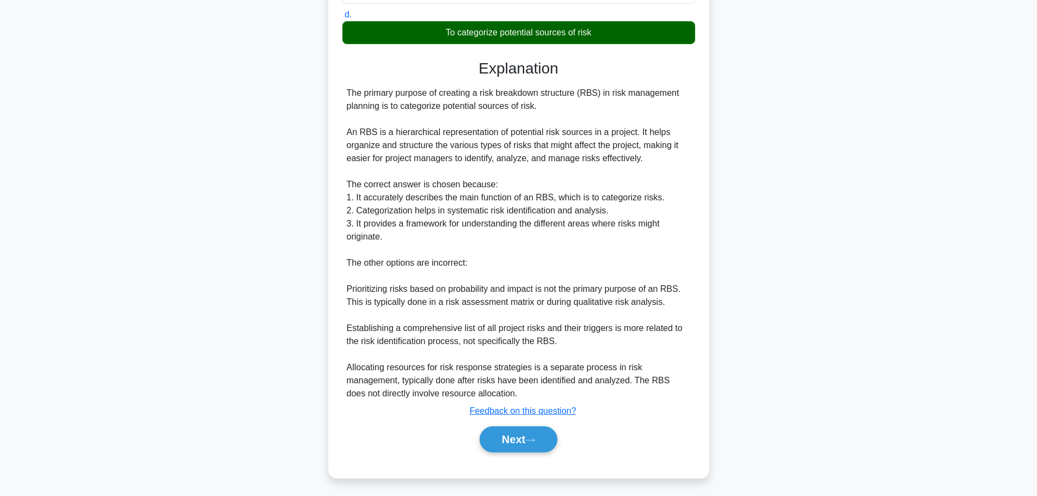
scroll to position [228, 0]
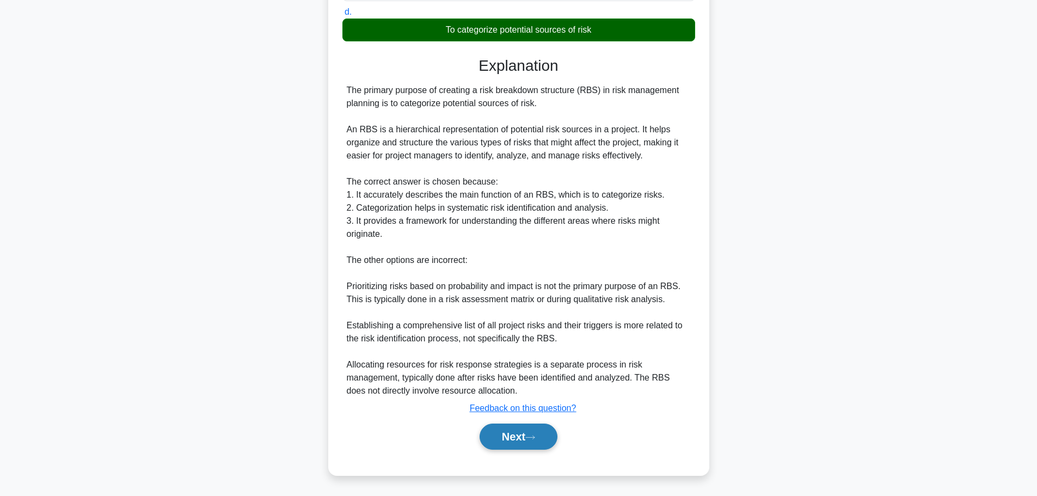
click at [503, 438] on button "Next" at bounding box center [519, 436] width 78 height 26
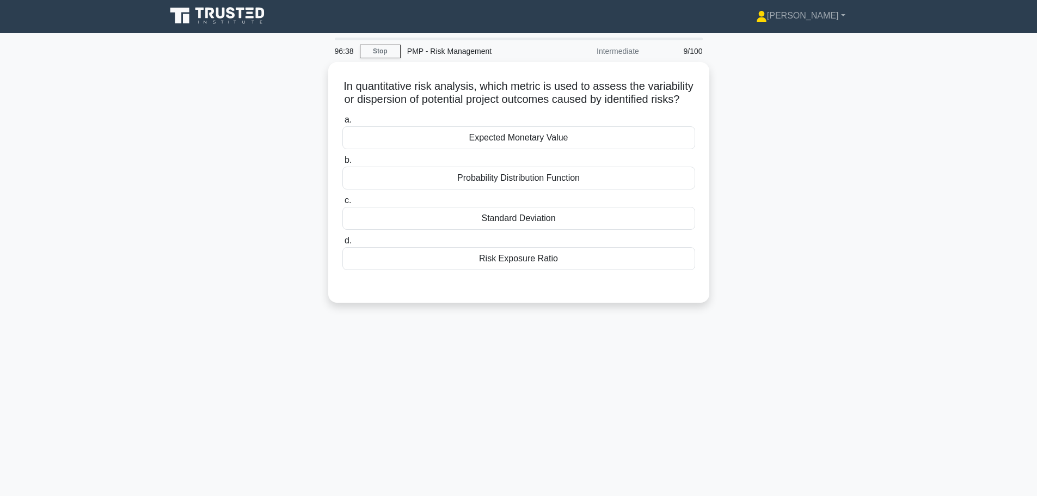
scroll to position [0, 0]
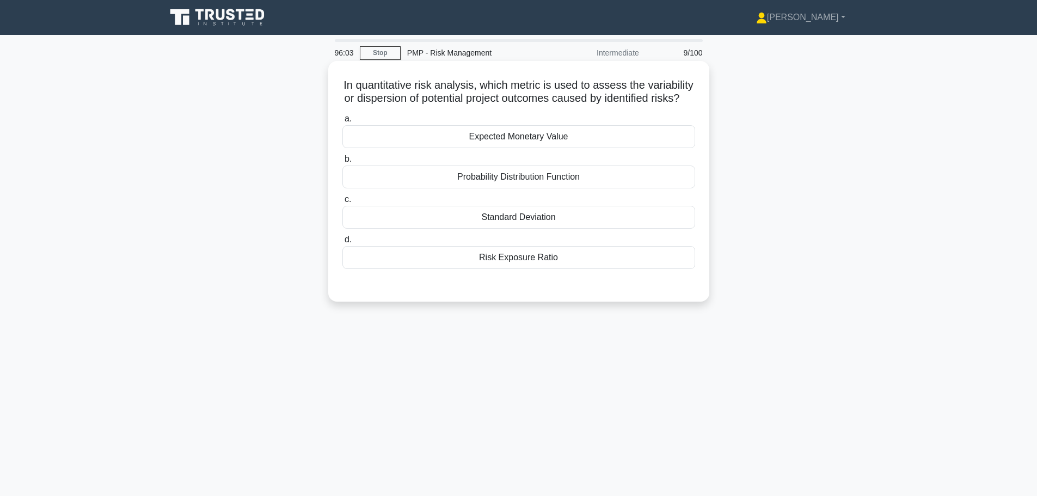
click at [376, 229] on div "Standard Deviation" at bounding box center [518, 217] width 353 height 23
click at [342, 203] on input "c. Standard Deviation" at bounding box center [342, 199] width 0 height 7
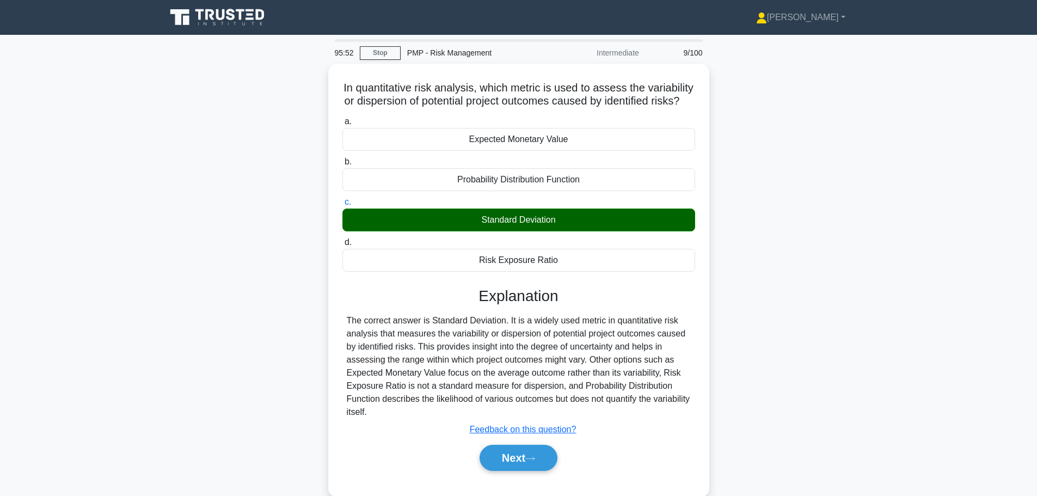
scroll to position [54, 0]
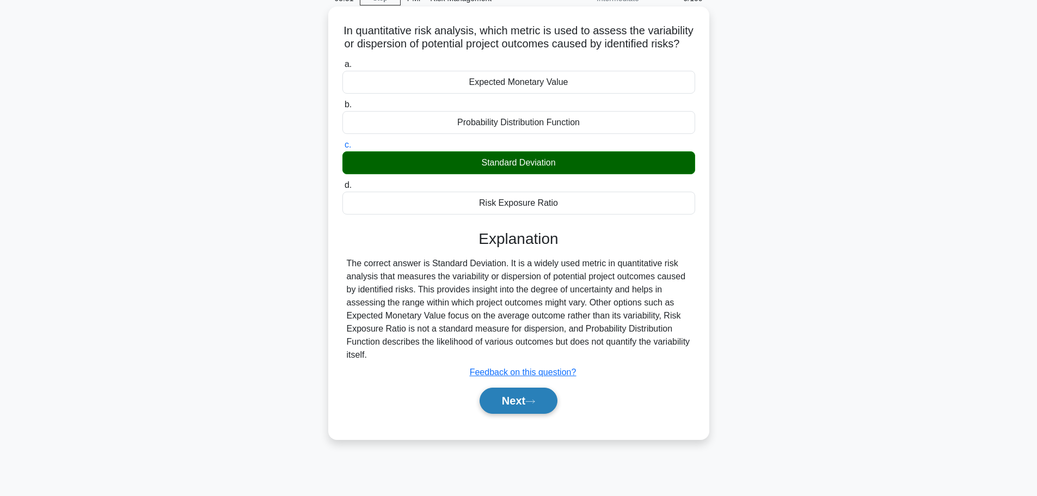
click at [497, 414] on button "Next" at bounding box center [519, 401] width 78 height 26
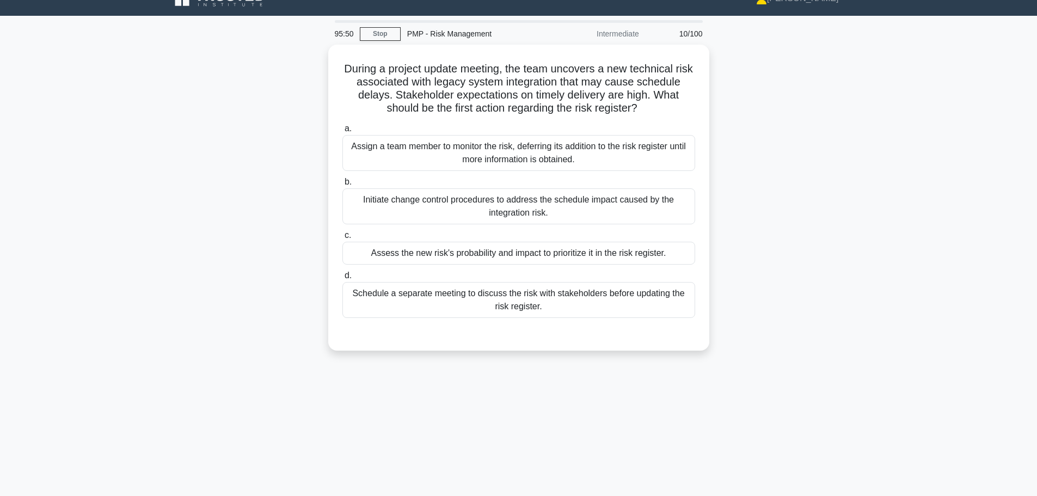
scroll to position [0, 0]
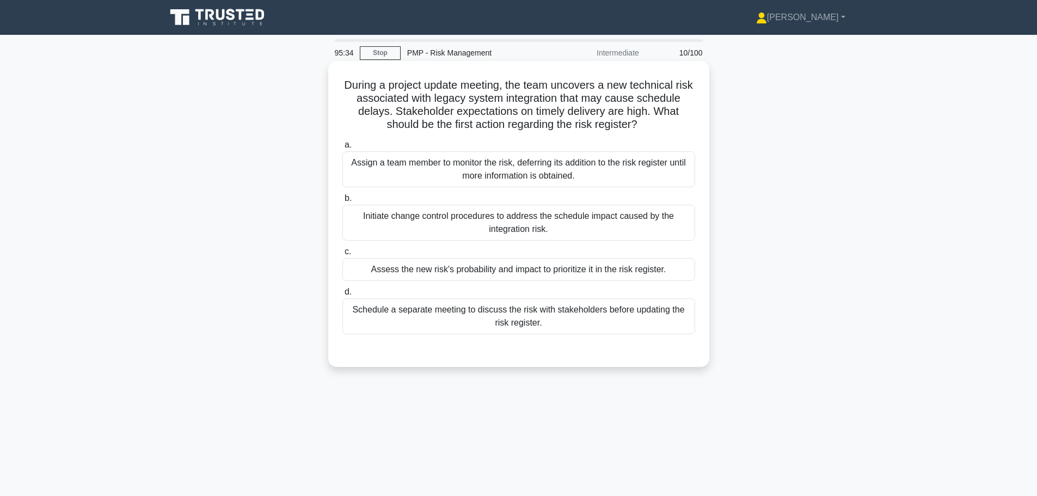
click at [409, 275] on div "Assess the new risk's probability and impact to prioritize it in the risk regis…" at bounding box center [518, 269] width 353 height 23
click at [342, 255] on input "c. Assess the new risk's probability and impact to prioritize it in the risk re…" at bounding box center [342, 251] width 0 height 7
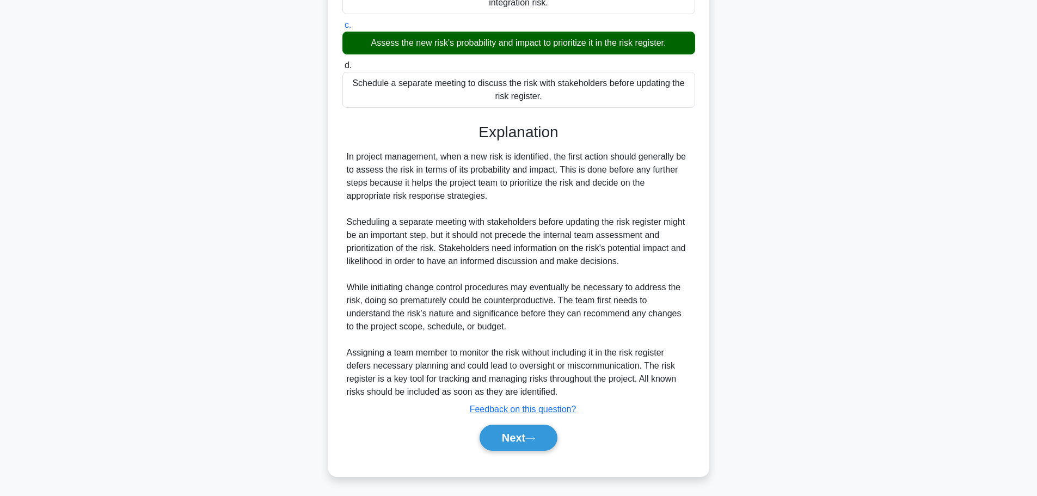
scroll to position [228, 0]
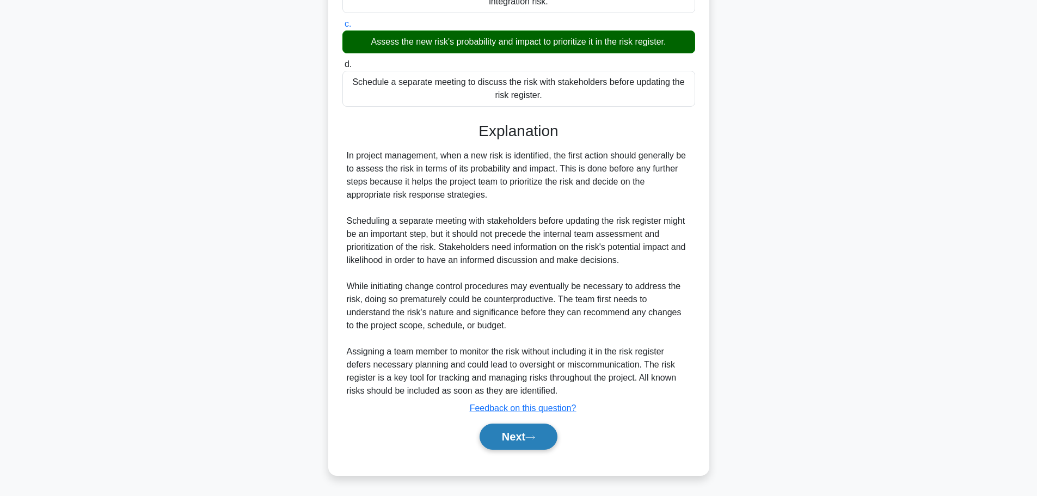
click at [498, 431] on button "Next" at bounding box center [519, 436] width 78 height 26
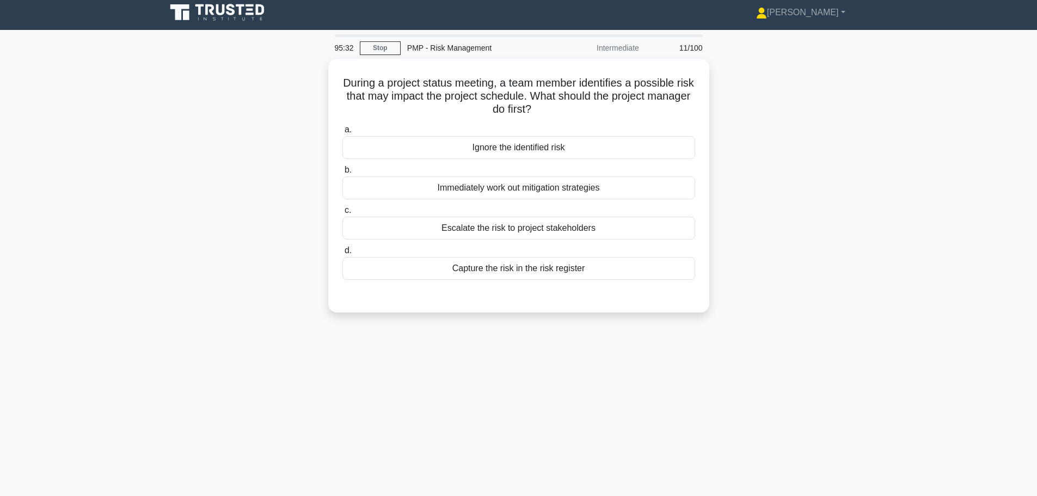
scroll to position [0, 0]
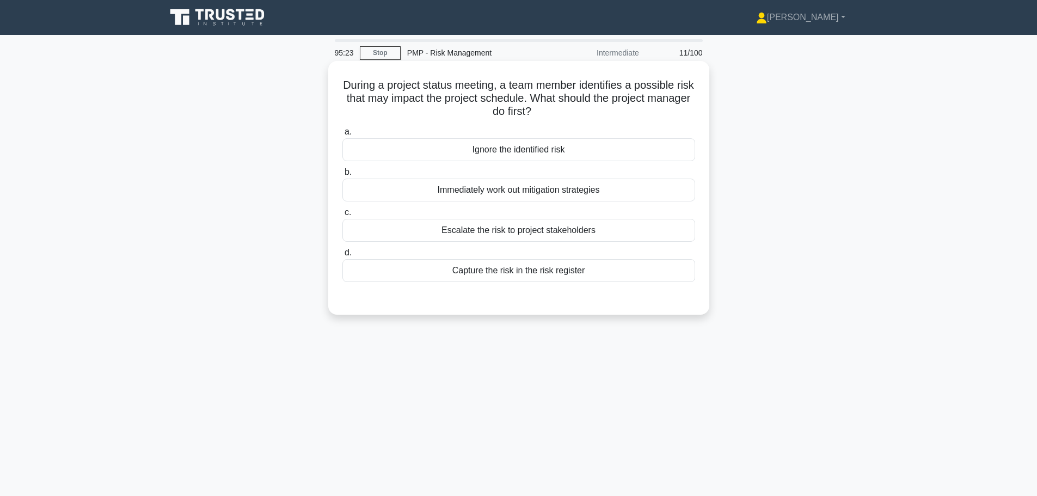
click at [403, 277] on div "Capture the risk in the risk register" at bounding box center [518, 270] width 353 height 23
click at [342, 256] on input "d. Capture the risk in the risk register" at bounding box center [342, 252] width 0 height 7
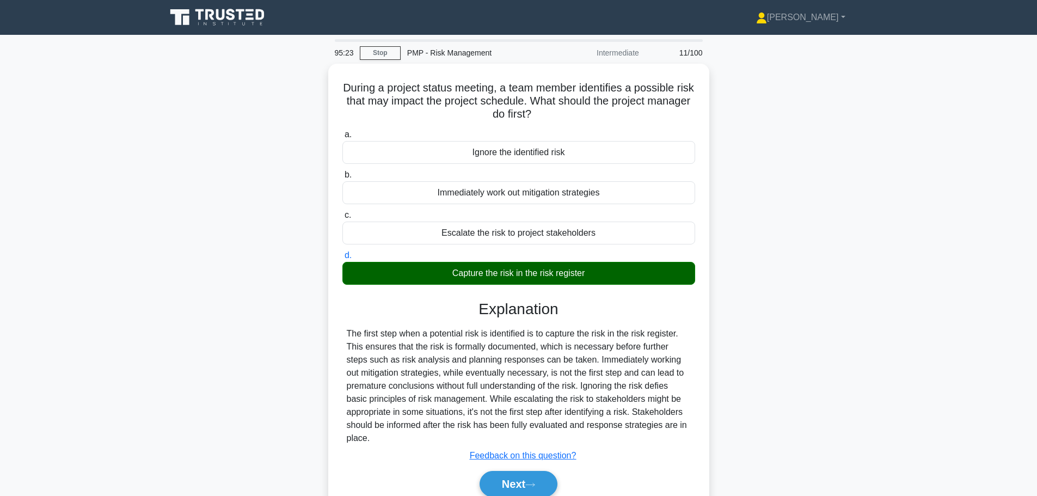
scroll to position [92, 0]
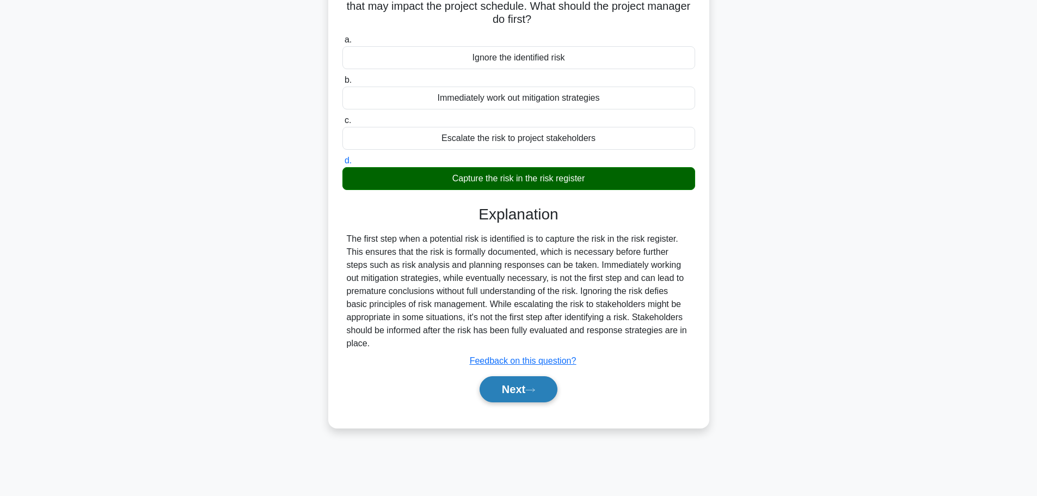
click at [520, 392] on button "Next" at bounding box center [519, 389] width 78 height 26
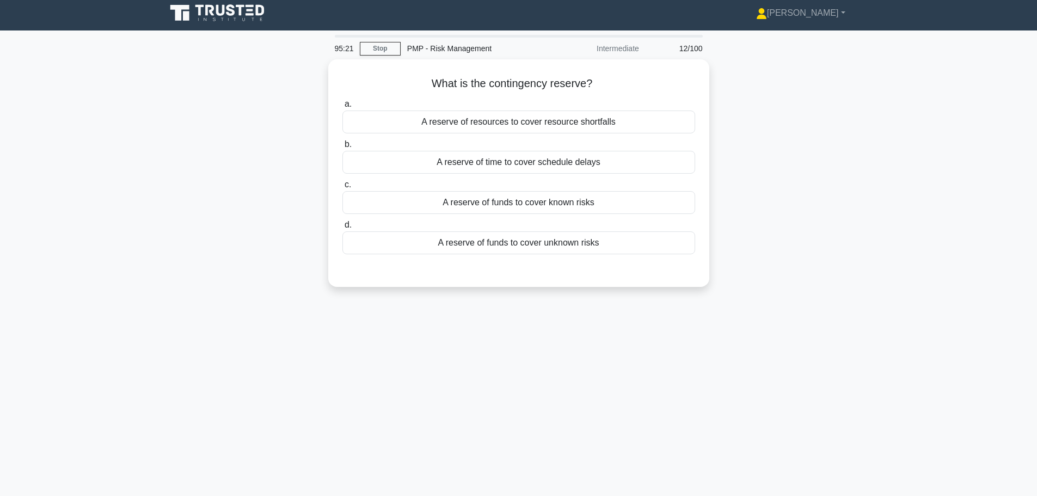
scroll to position [0, 0]
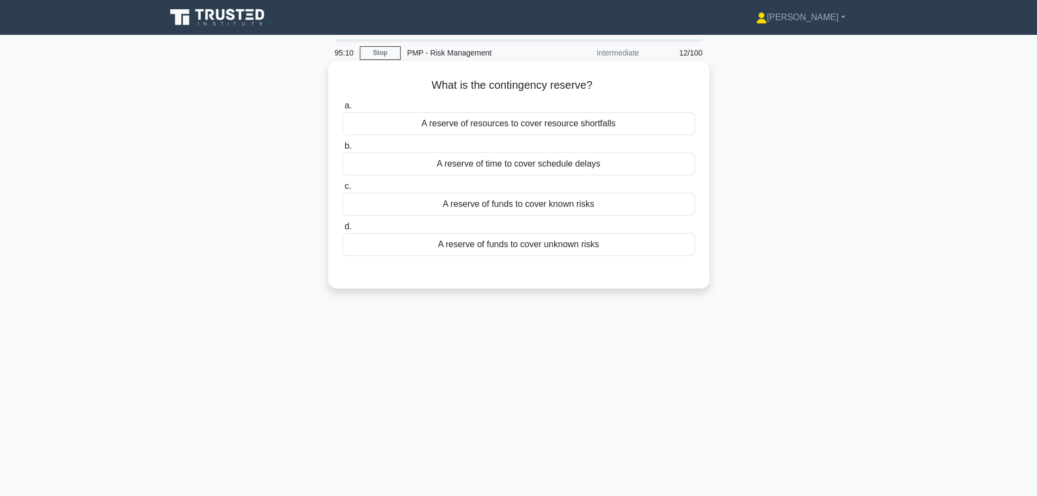
drag, startPoint x: 394, startPoint y: 204, endPoint x: 376, endPoint y: 214, distance: 20.5
click at [393, 202] on div "A reserve of funds to cover known risks" at bounding box center [518, 204] width 353 height 23
click at [342, 190] on input "c. A reserve of funds to cover known risks" at bounding box center [342, 186] width 0 height 7
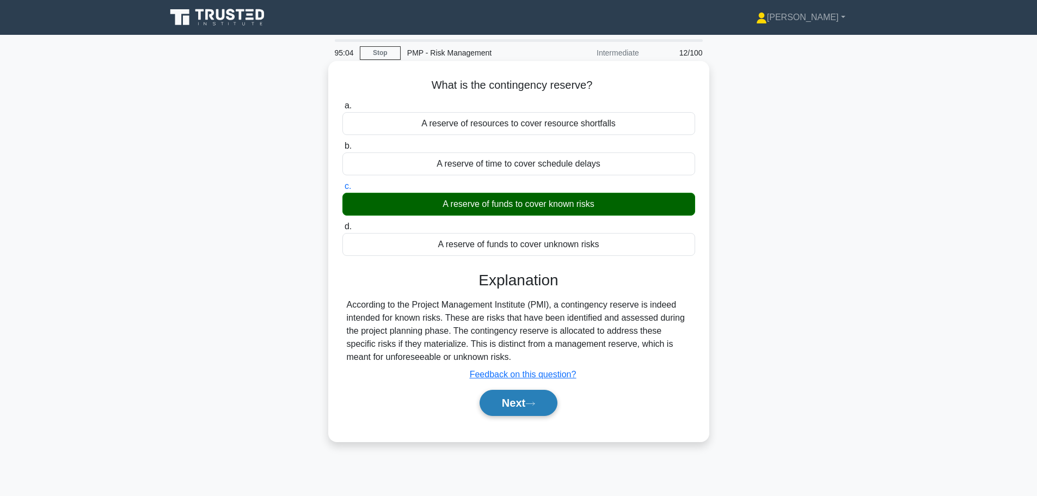
click at [496, 409] on button "Next" at bounding box center [519, 403] width 78 height 26
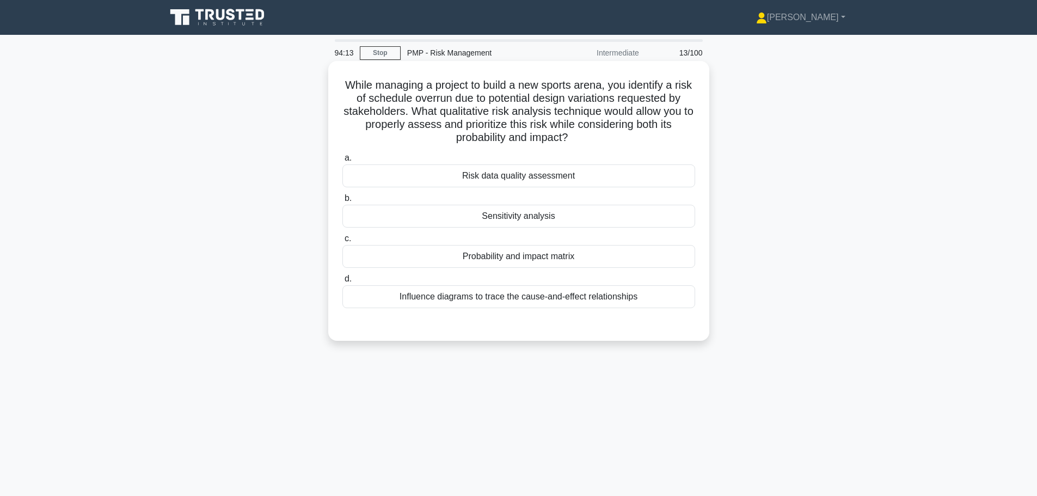
click at [385, 261] on div "Probability and impact matrix" at bounding box center [518, 256] width 353 height 23
click at [342, 242] on input "c. Probability and impact matrix" at bounding box center [342, 238] width 0 height 7
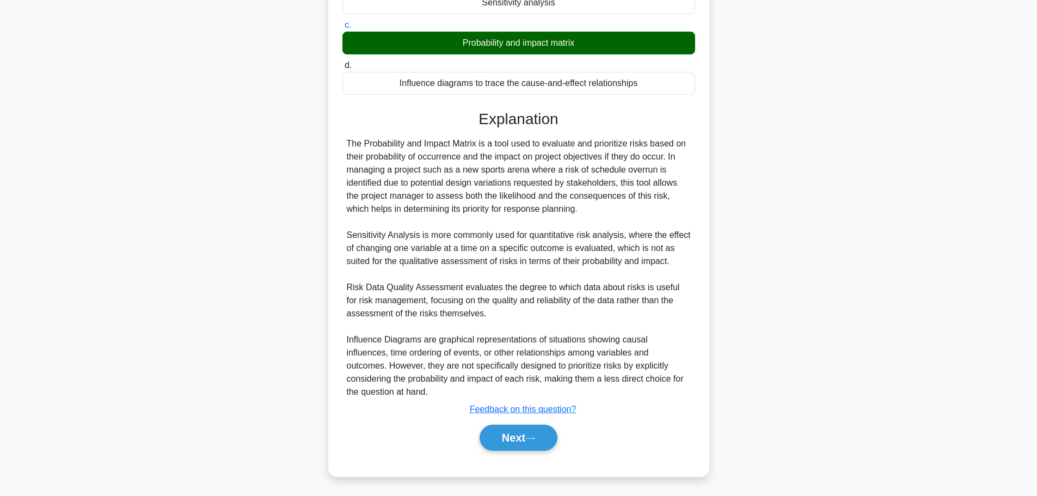
scroll to position [215, 0]
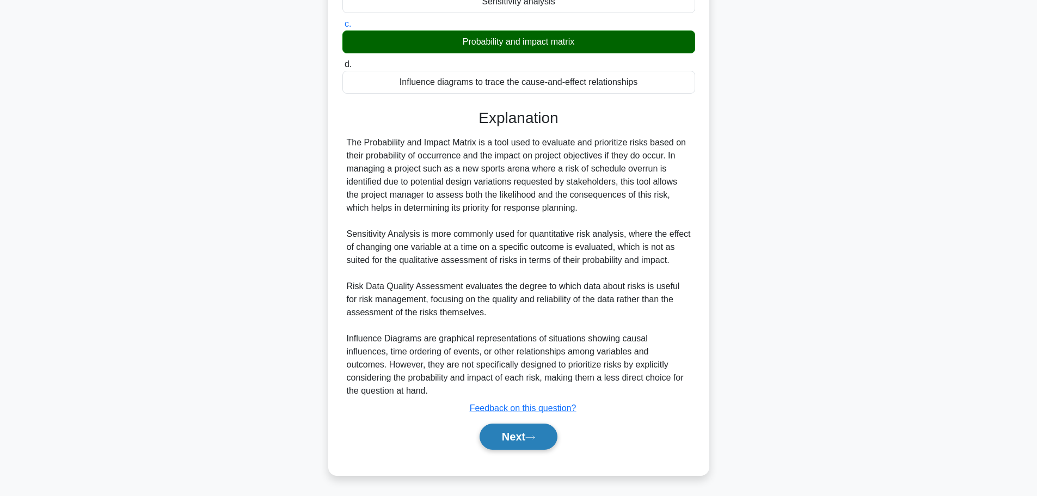
click at [500, 446] on button "Next" at bounding box center [519, 436] width 78 height 26
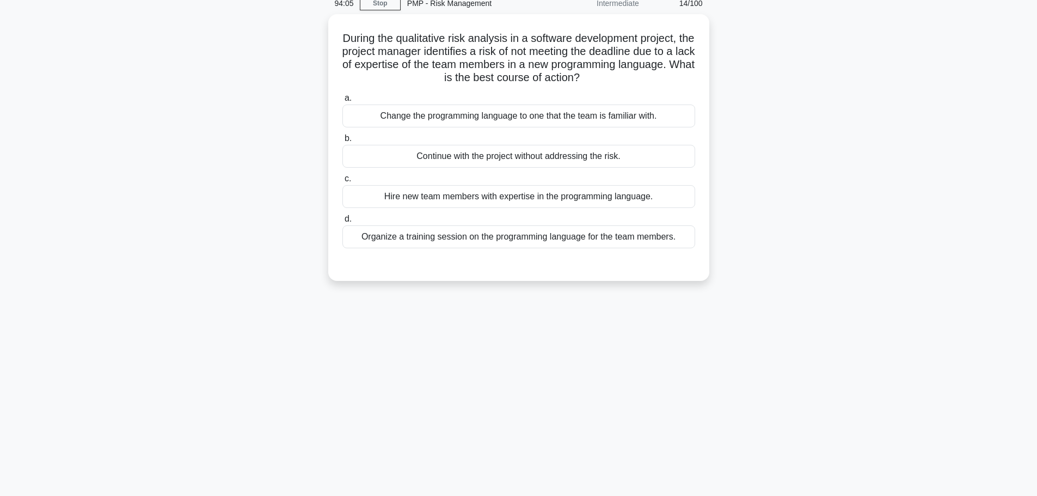
scroll to position [0, 0]
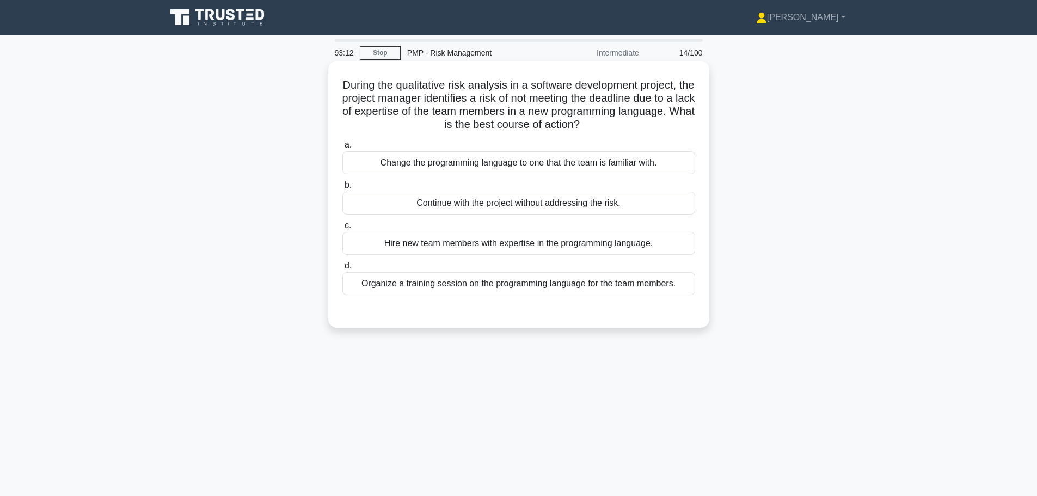
click at [393, 161] on div "Change the programming language to one that the team is familiar with." at bounding box center [518, 162] width 353 height 23
click at [342, 149] on input "a. Change the programming language to one that the team is familiar with." at bounding box center [342, 145] width 0 height 7
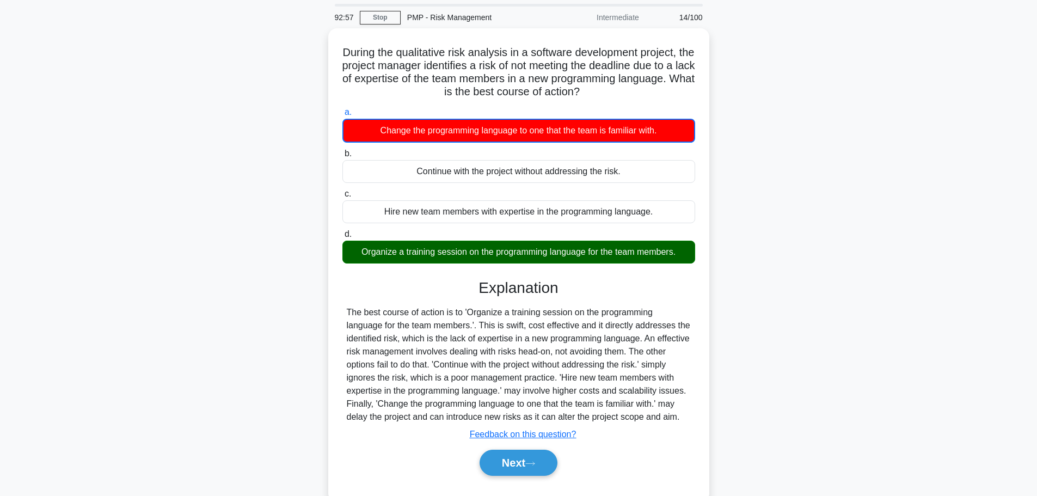
scroll to position [54, 0]
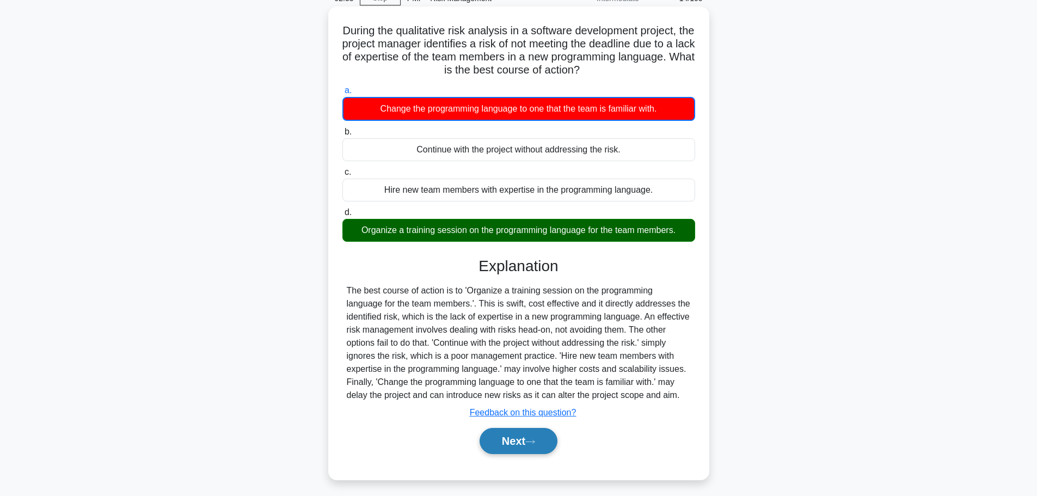
click at [505, 441] on button "Next" at bounding box center [519, 441] width 78 height 26
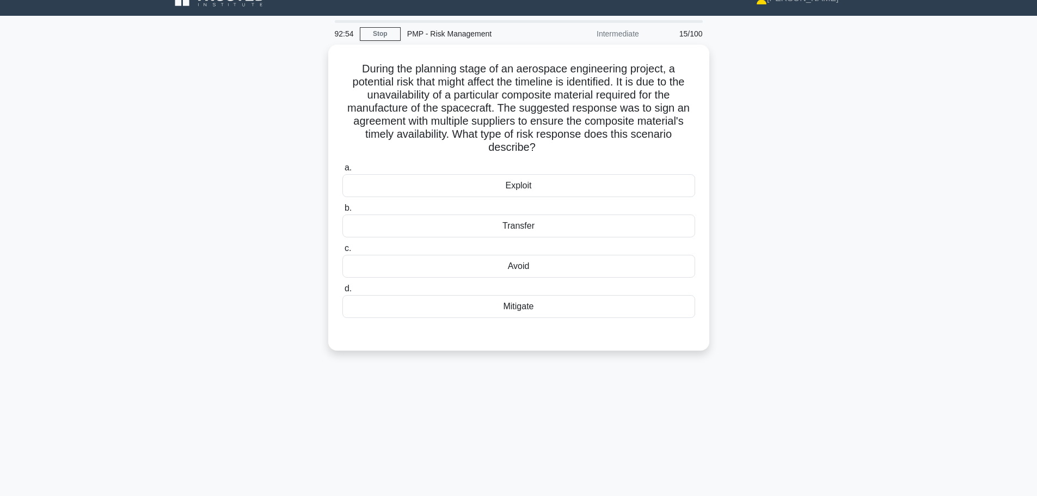
scroll to position [0, 0]
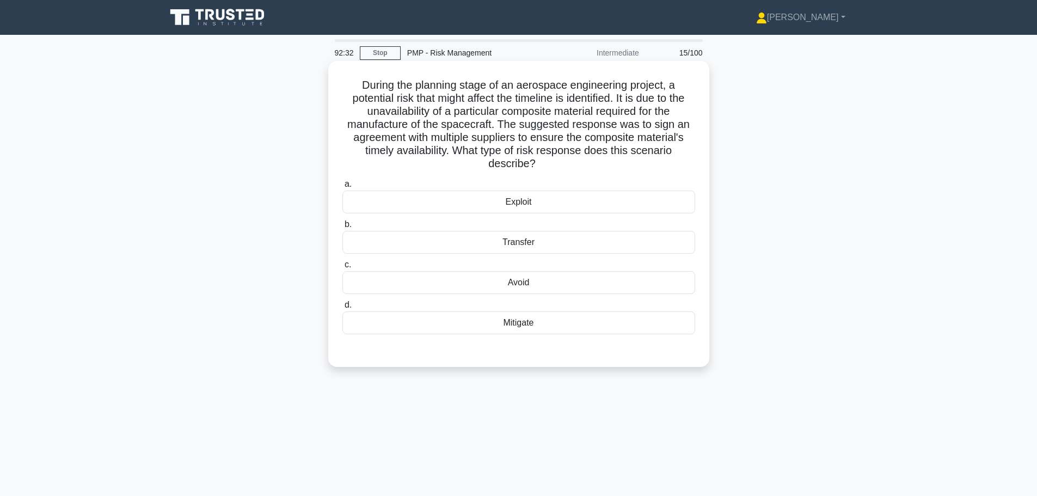
click at [380, 330] on div "Mitigate" at bounding box center [518, 322] width 353 height 23
click at [342, 309] on input "d. Mitigate" at bounding box center [342, 305] width 0 height 7
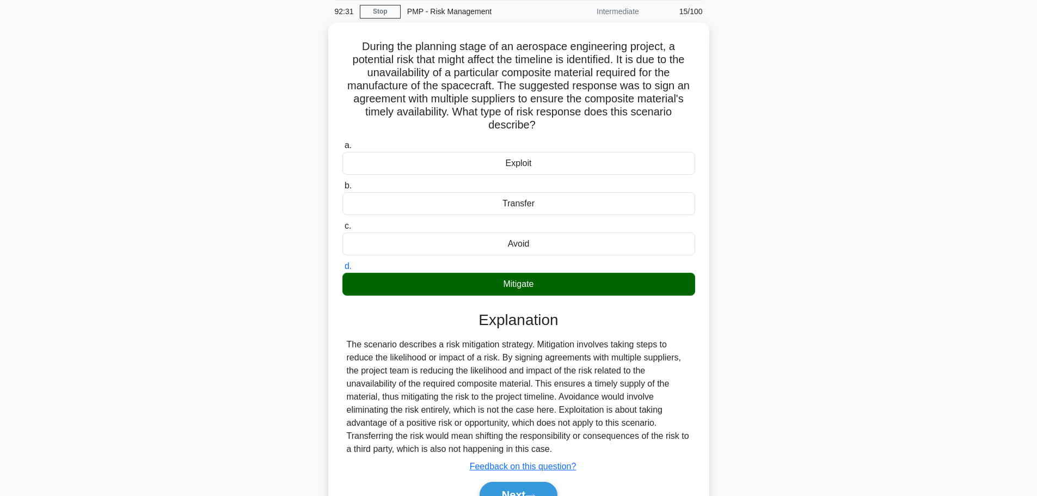
scroll to position [97, 0]
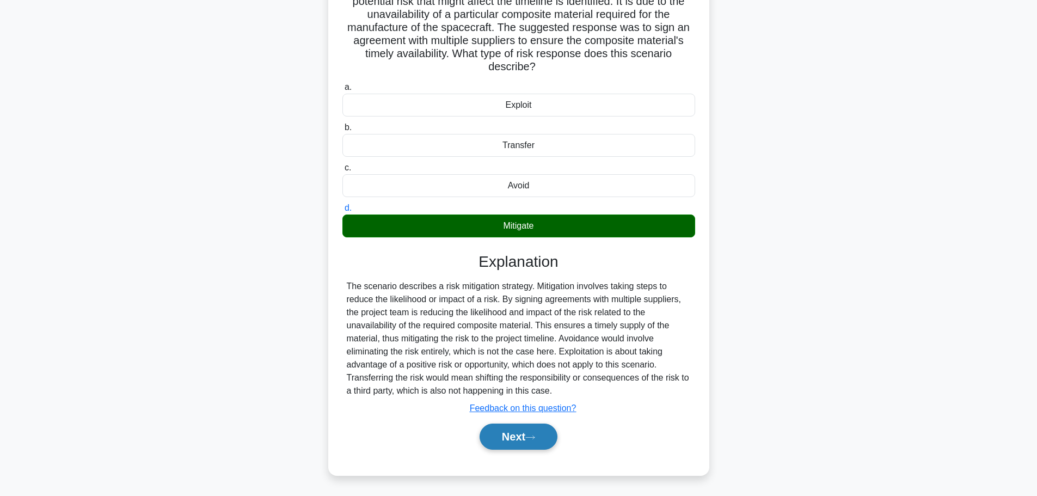
click at [500, 445] on button "Next" at bounding box center [519, 436] width 78 height 26
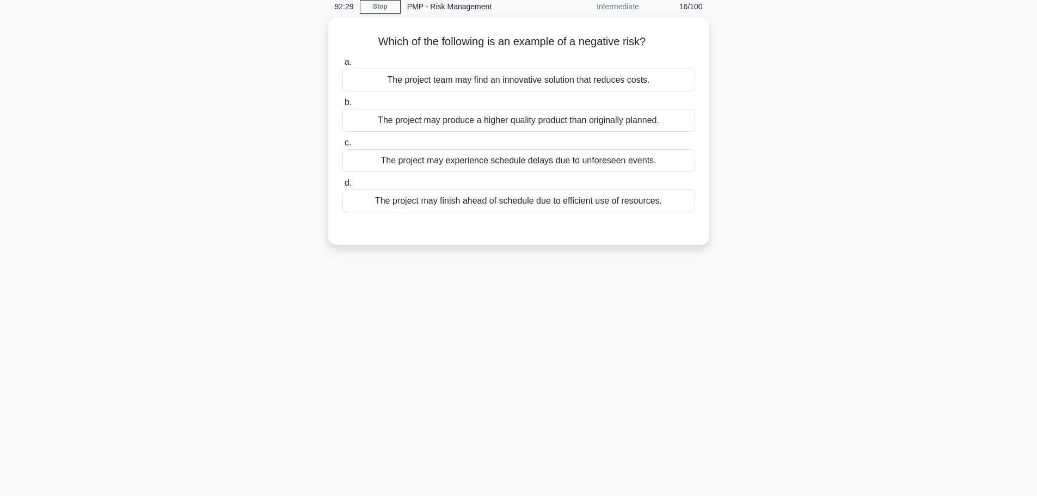
scroll to position [0, 0]
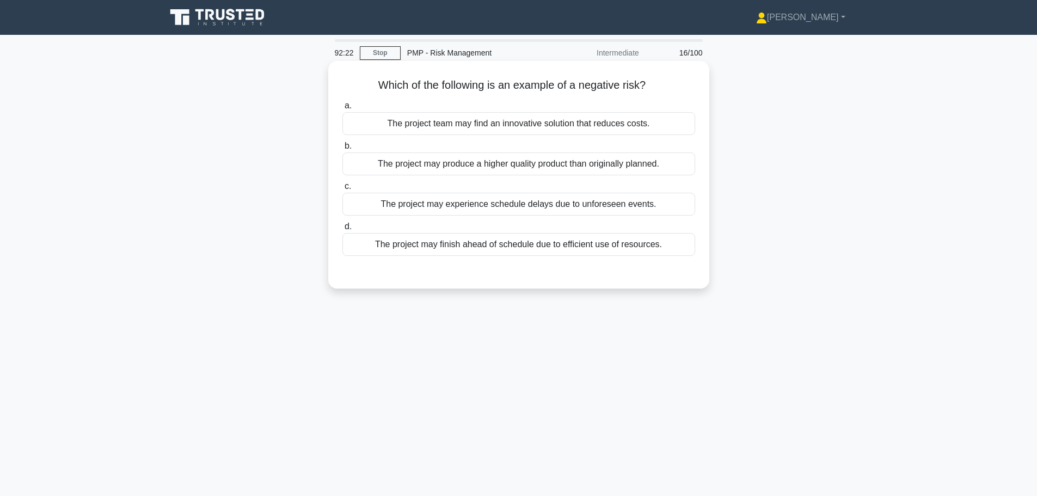
click at [432, 204] on div "The project may experience schedule delays due to unforeseen events." at bounding box center [518, 204] width 353 height 23
click at [342, 190] on input "c. The project may experience schedule delays due to unforeseen events." at bounding box center [342, 186] width 0 height 7
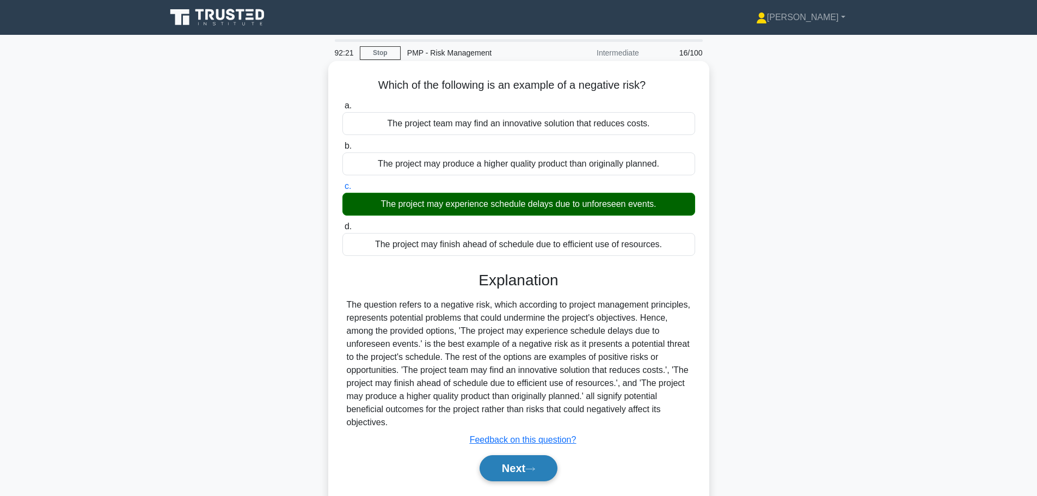
click at [513, 472] on button "Next" at bounding box center [519, 468] width 78 height 26
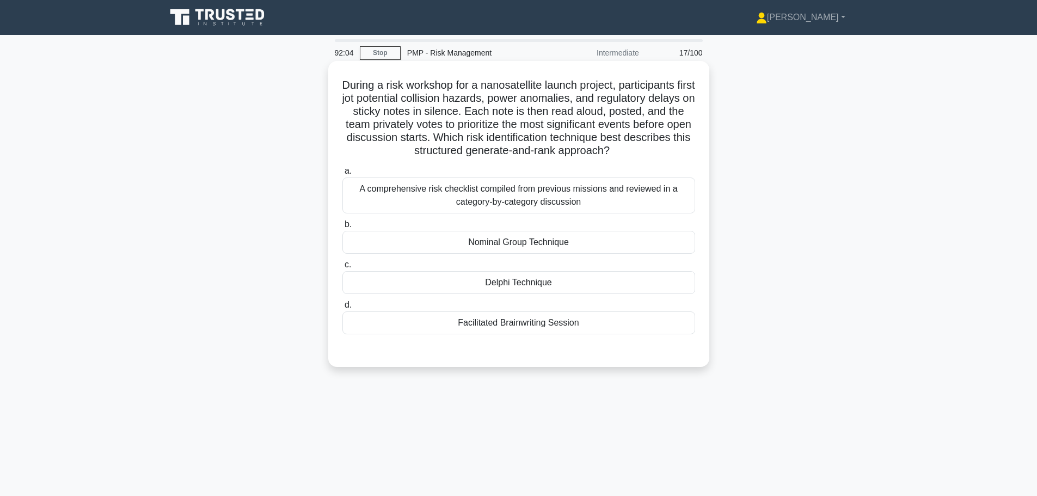
click at [403, 242] on div "Nominal Group Technique" at bounding box center [518, 242] width 353 height 23
click at [342, 228] on input "b. Nominal Group Technique" at bounding box center [342, 224] width 0 height 7
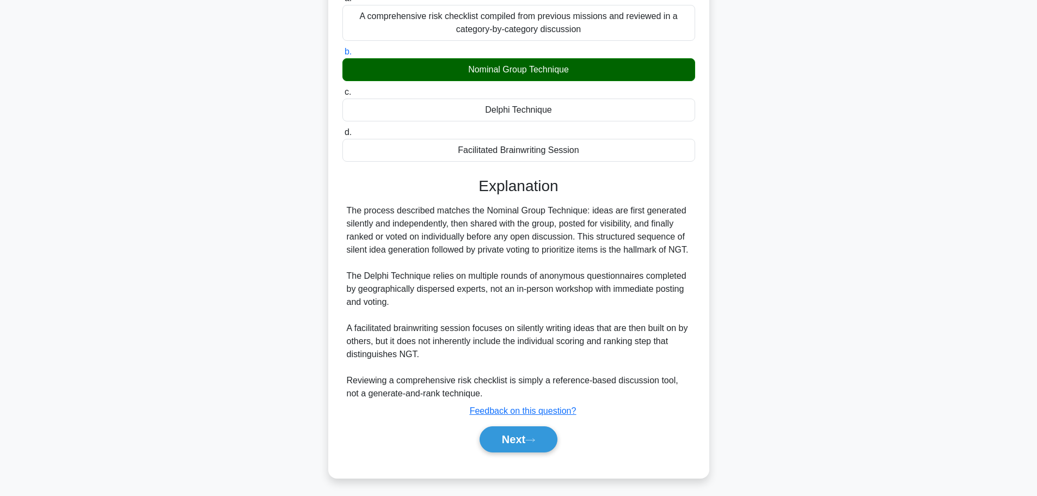
scroll to position [189, 0]
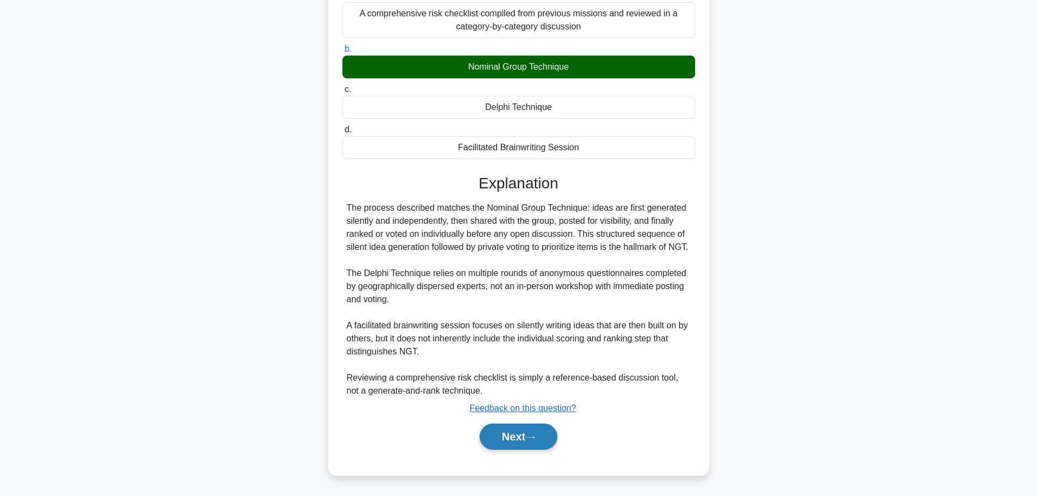
click at [512, 443] on button "Next" at bounding box center [519, 436] width 78 height 26
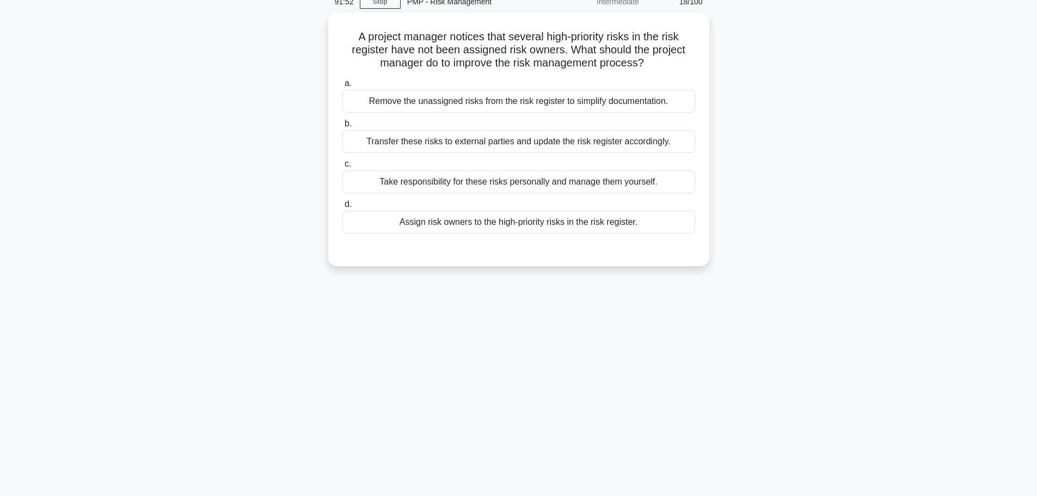
scroll to position [0, 0]
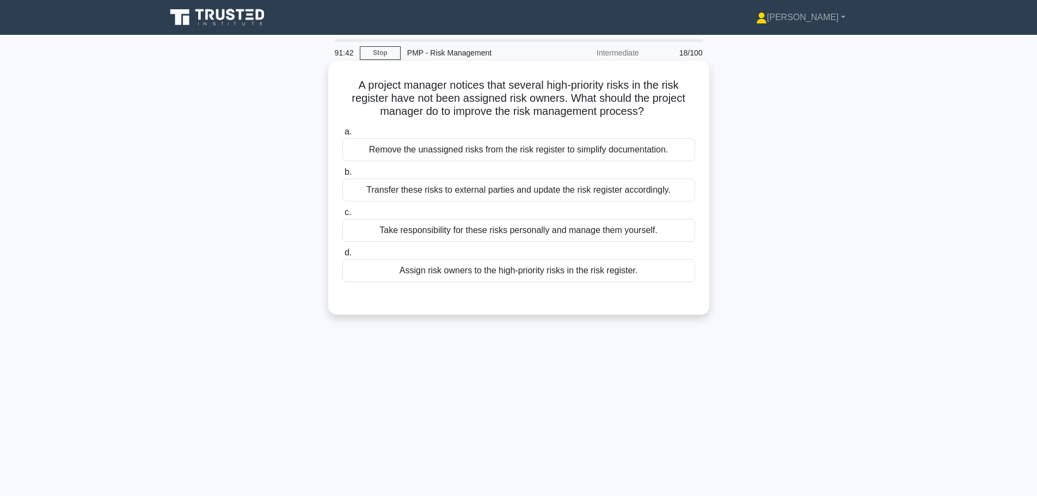
click at [398, 277] on div "Assign risk owners to the high-priority risks in the risk register." at bounding box center [518, 270] width 353 height 23
click at [342, 256] on input "d. Assign risk owners to the high-priority risks in the risk register." at bounding box center [342, 252] width 0 height 7
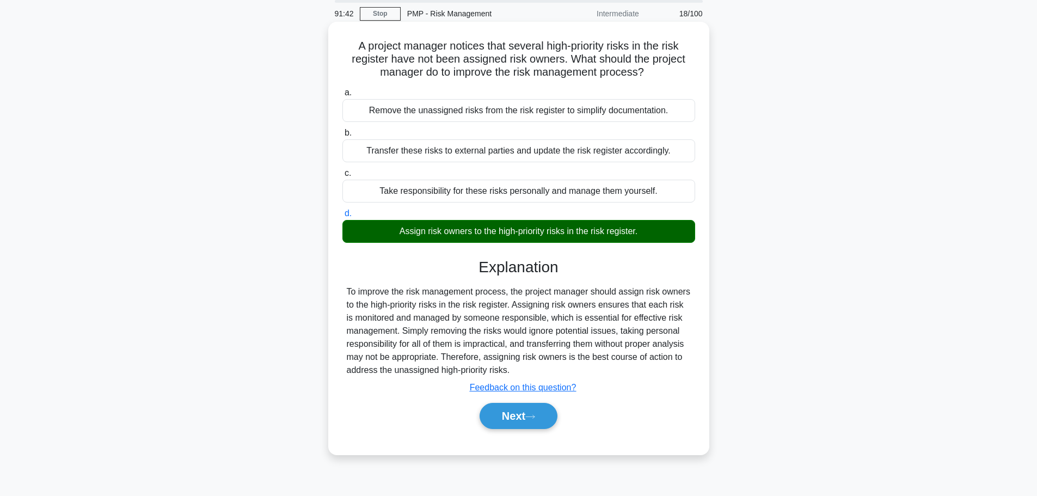
scroll to position [92, 0]
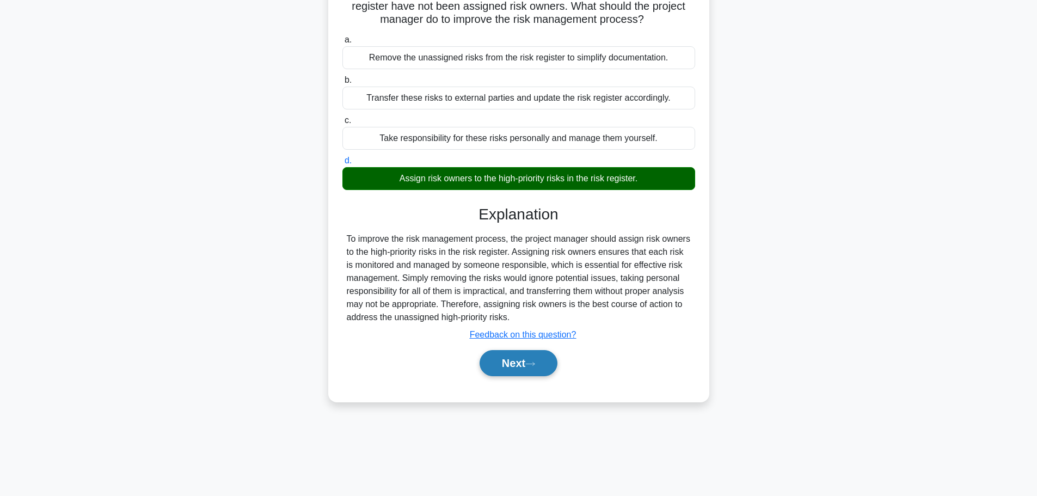
click at [527, 361] on button "Next" at bounding box center [519, 363] width 78 height 26
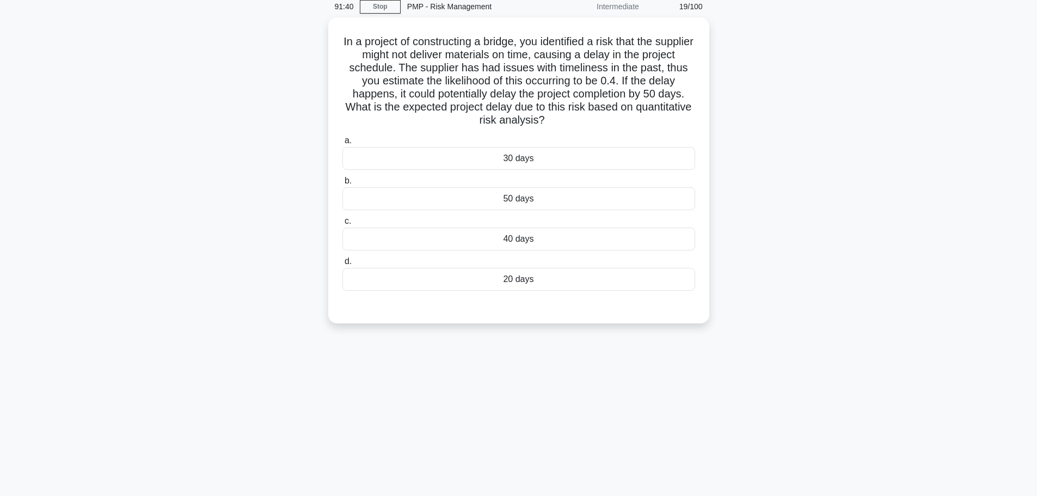
scroll to position [0, 0]
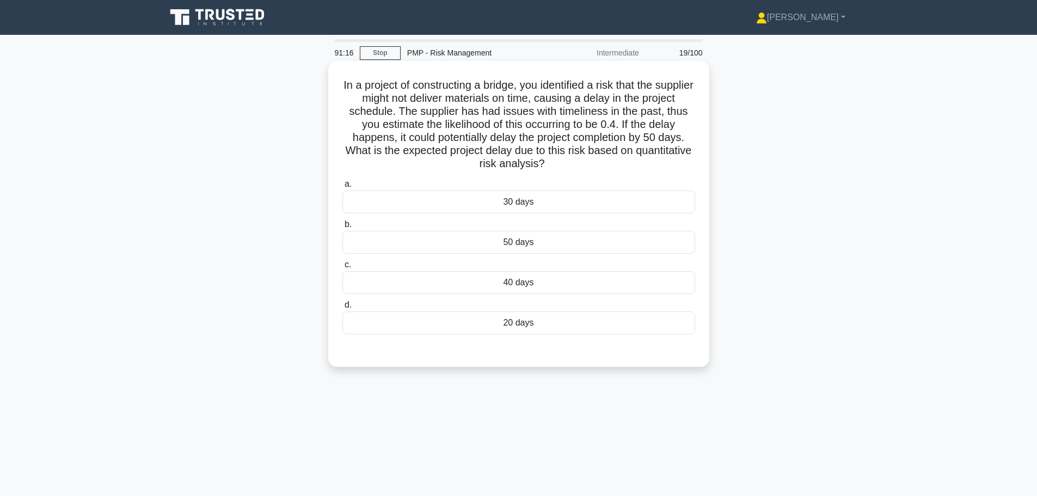
click at [463, 326] on div "20 days" at bounding box center [518, 322] width 353 height 23
click at [342, 309] on input "d. 20 days" at bounding box center [342, 305] width 0 height 7
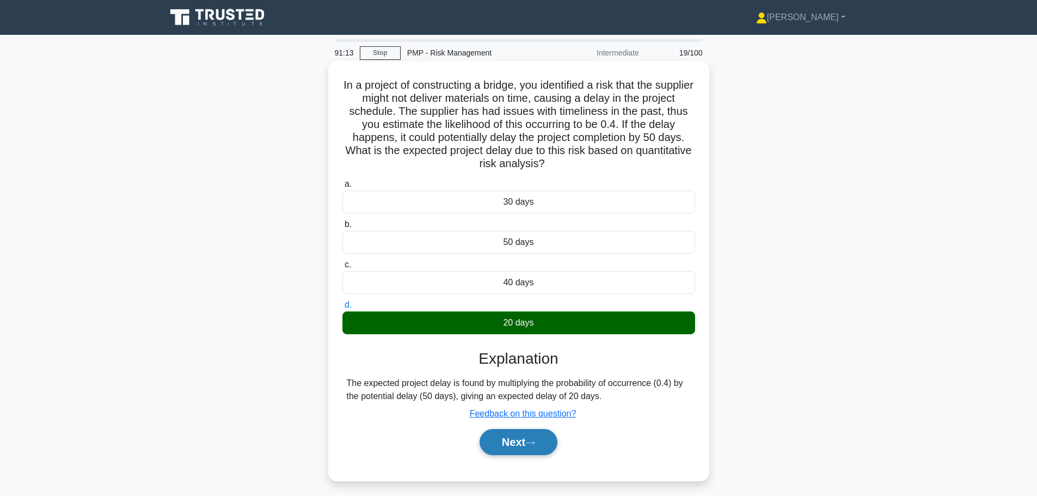
click at [512, 441] on button "Next" at bounding box center [519, 442] width 78 height 26
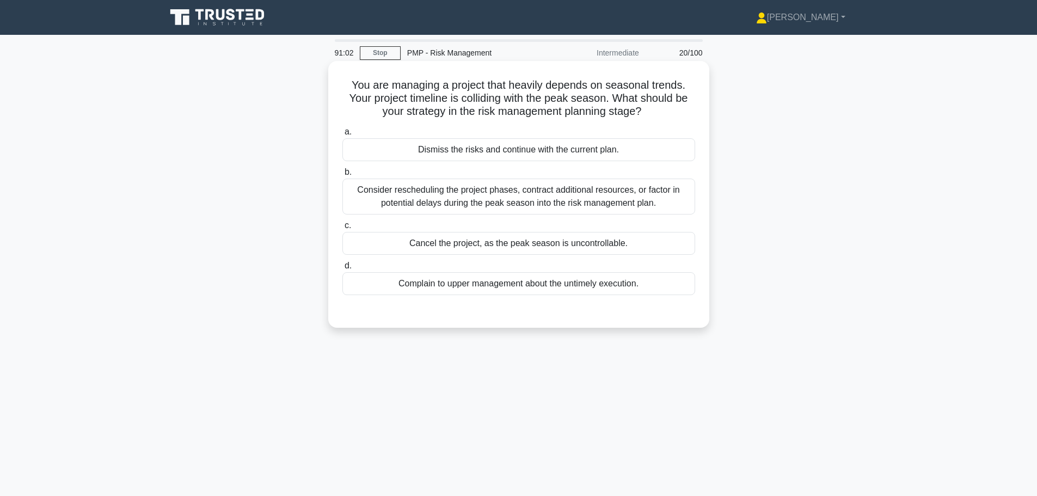
click at [369, 204] on div "Consider rescheduling the project phases, contract additional resources, or fac…" at bounding box center [518, 197] width 353 height 36
click at [342, 176] on input "b. Consider rescheduling the project phases, contract additional resources, or …" at bounding box center [342, 172] width 0 height 7
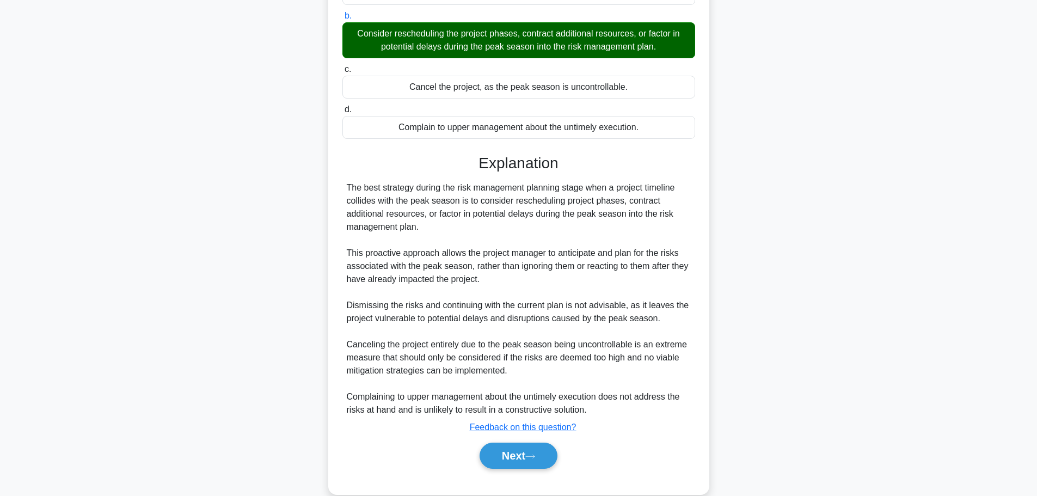
scroll to position [176, 0]
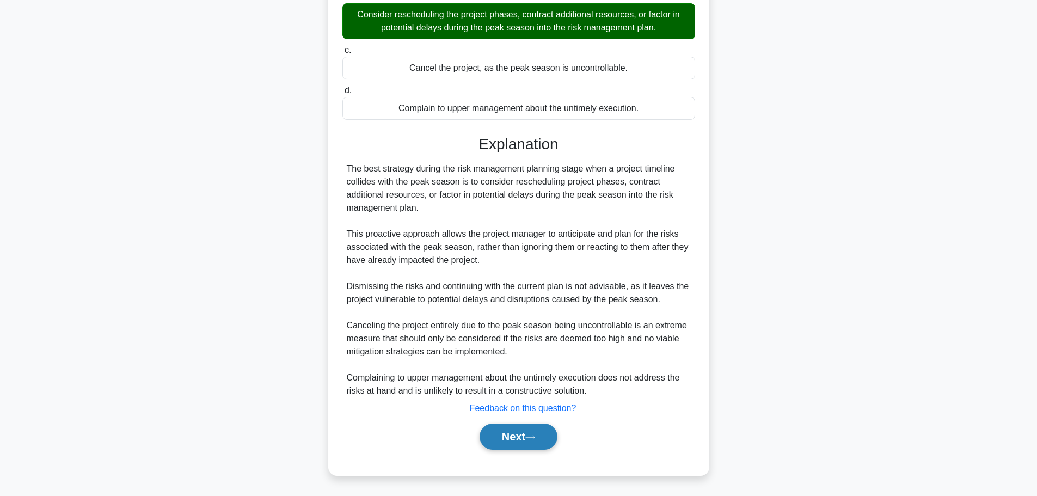
click at [495, 428] on button "Next" at bounding box center [519, 436] width 78 height 26
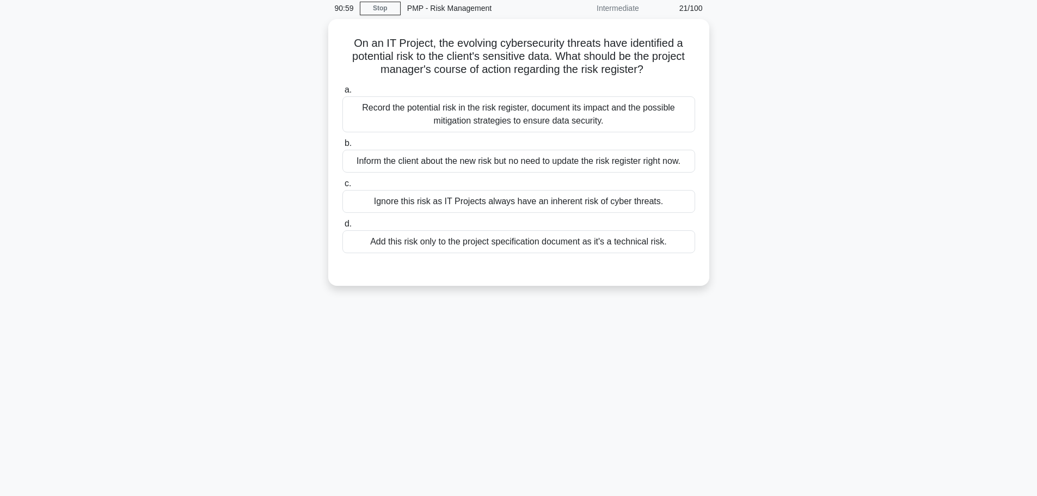
scroll to position [0, 0]
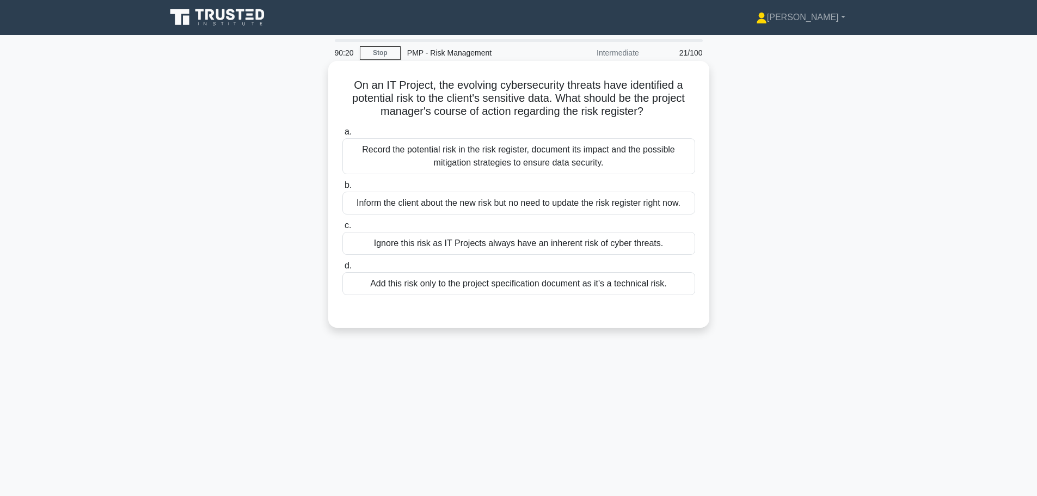
click at [391, 158] on div "Record the potential risk in the risk register, document its impact and the pos…" at bounding box center [518, 156] width 353 height 36
click at [342, 136] on input "a. Record the potential risk in the risk register, document its impact and the …" at bounding box center [342, 131] width 0 height 7
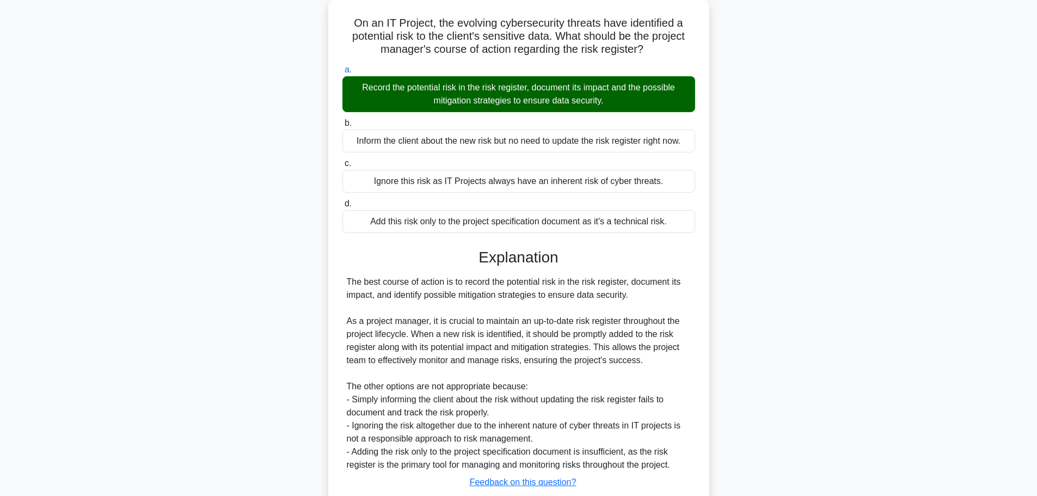
scroll to position [137, 0]
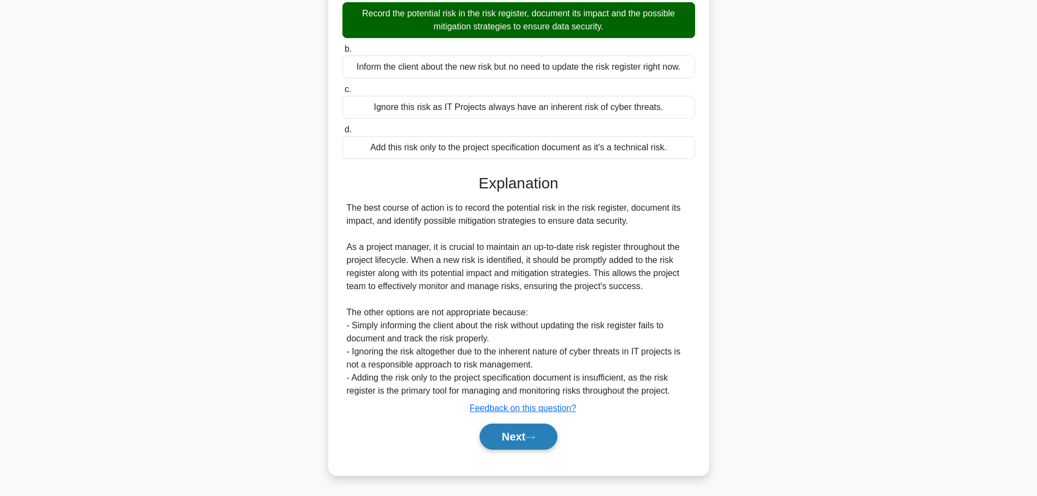
click at [523, 442] on button "Next" at bounding box center [519, 436] width 78 height 26
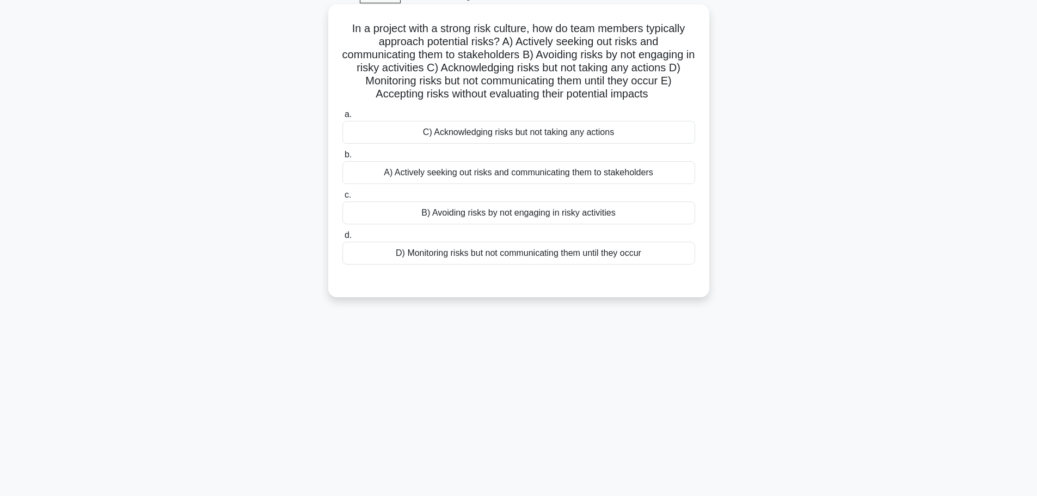
scroll to position [38, 0]
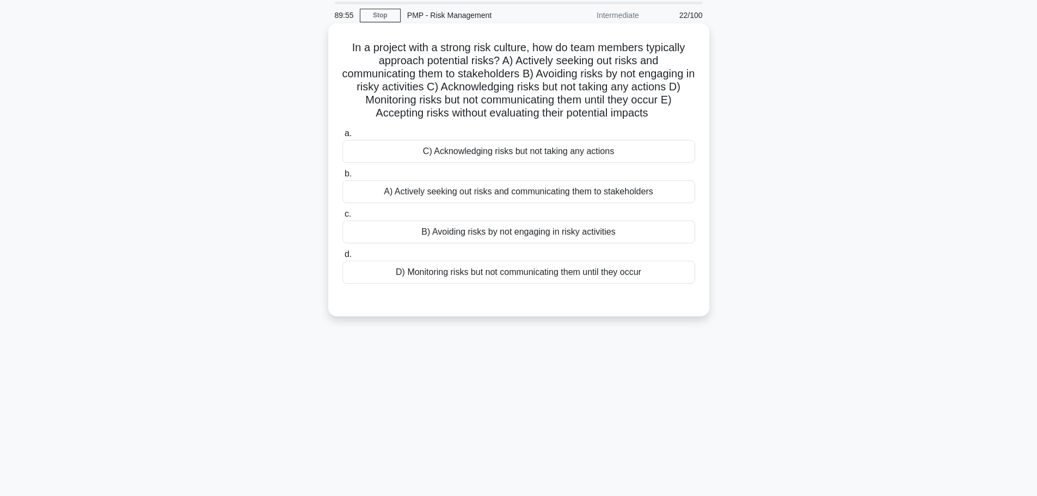
click at [503, 188] on div "A) Actively seeking out risks and communicating them to stakeholders" at bounding box center [518, 191] width 353 height 23
click at [342, 177] on input "b. A) Actively seeking out risks and communicating them to stakeholders" at bounding box center [342, 173] width 0 height 7
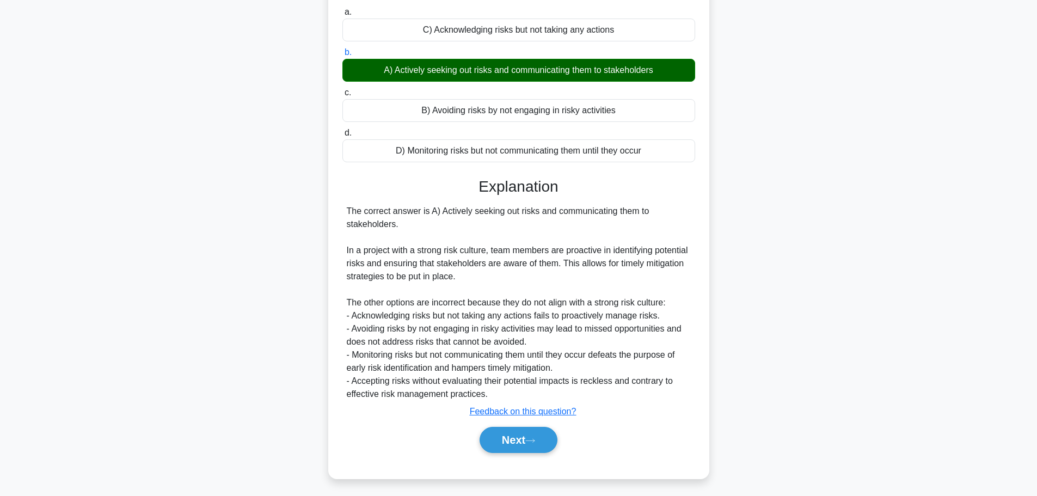
scroll to position [163, 0]
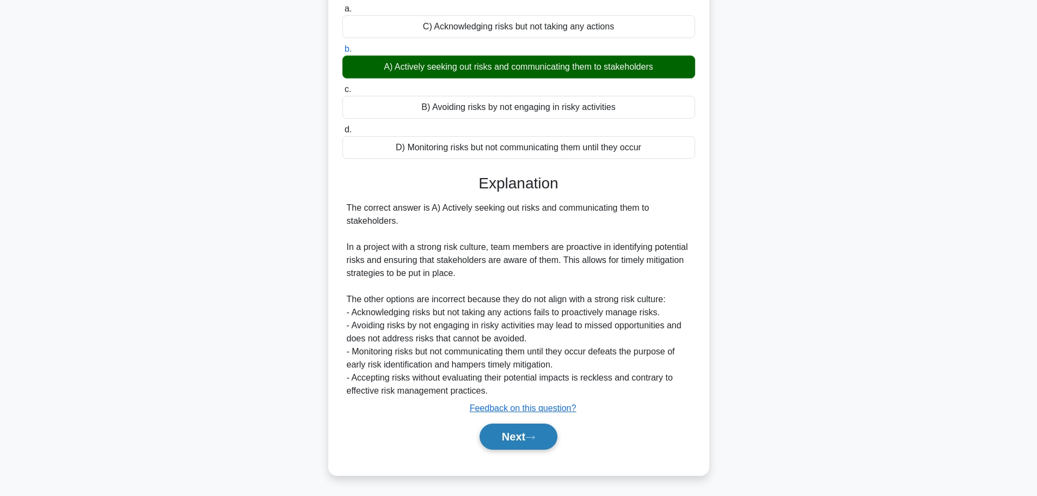
click at [519, 432] on button "Next" at bounding box center [519, 436] width 78 height 26
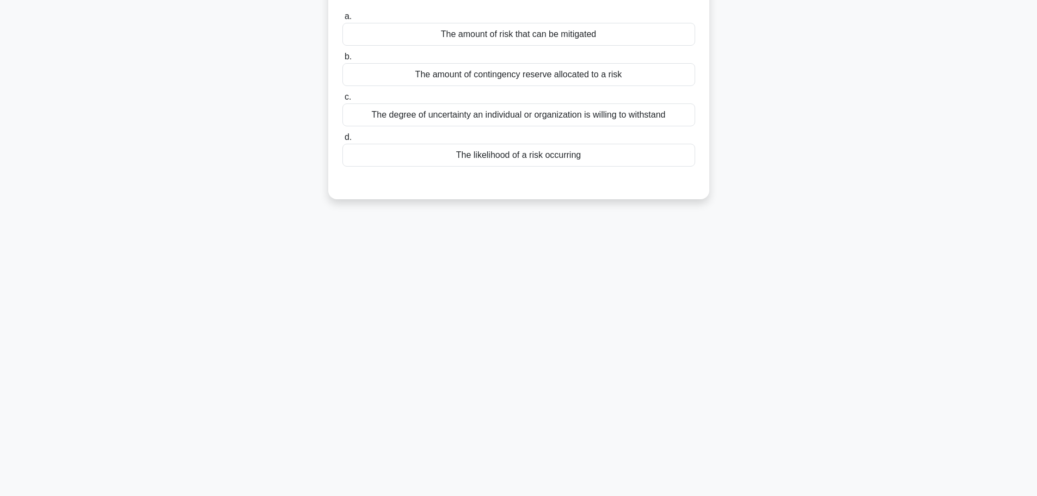
scroll to position [0, 0]
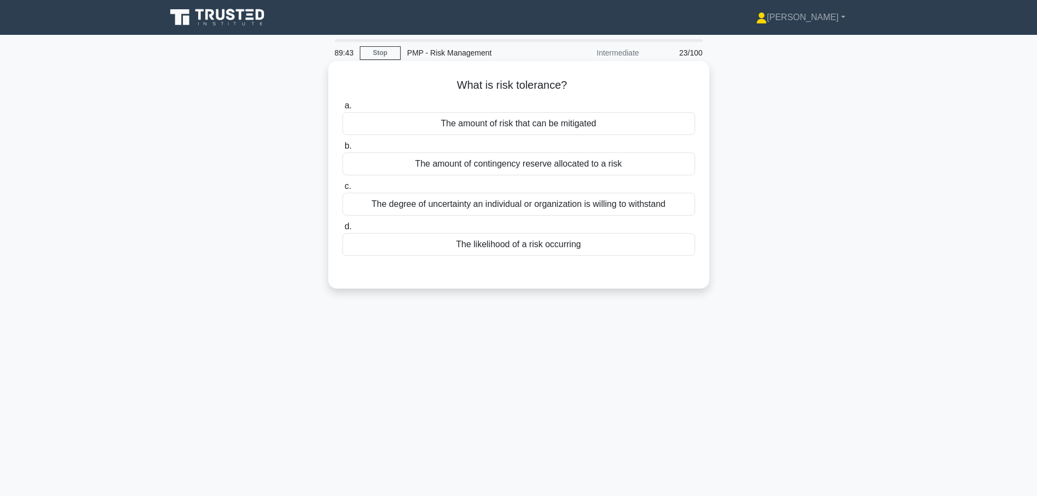
click at [377, 204] on div "The degree of uncertainty an individual or organization is willing to withstand" at bounding box center [518, 204] width 353 height 23
click at [342, 190] on input "c. The degree of uncertainty an individual or organization is willing to withst…" at bounding box center [342, 186] width 0 height 7
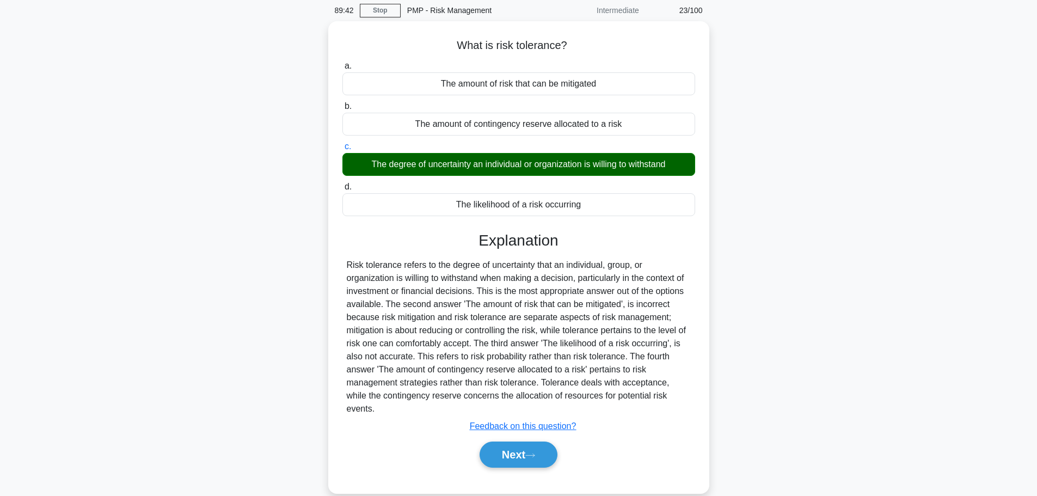
scroll to position [92, 0]
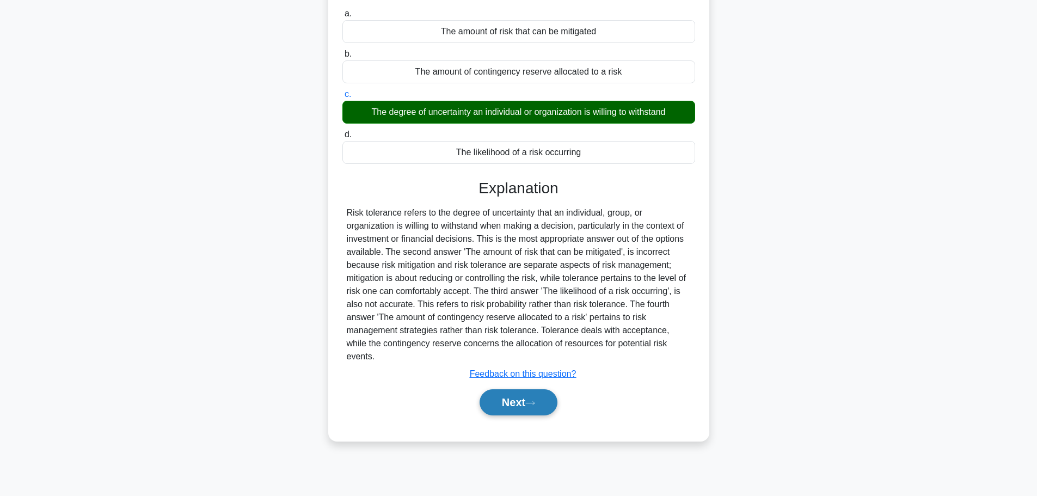
click at [491, 389] on button "Next" at bounding box center [519, 402] width 78 height 26
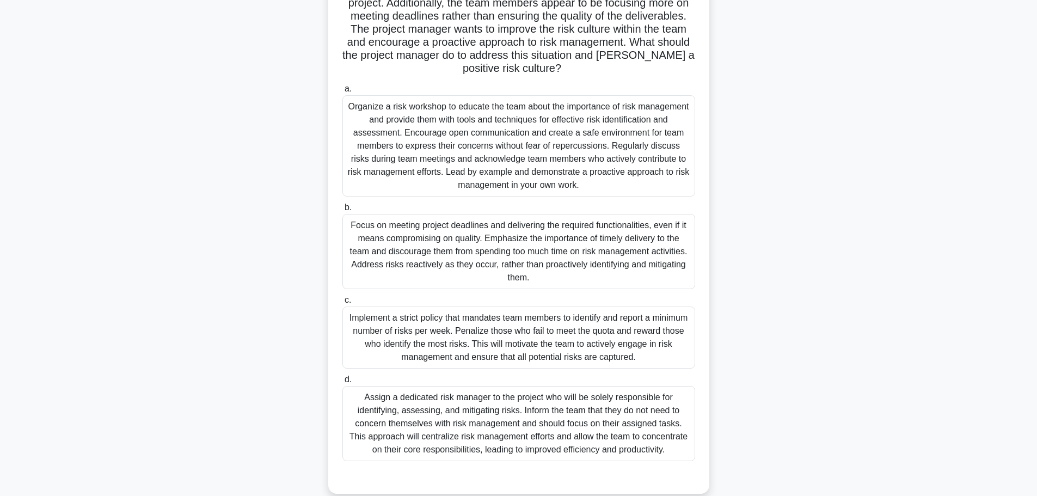
scroll to position [179, 0]
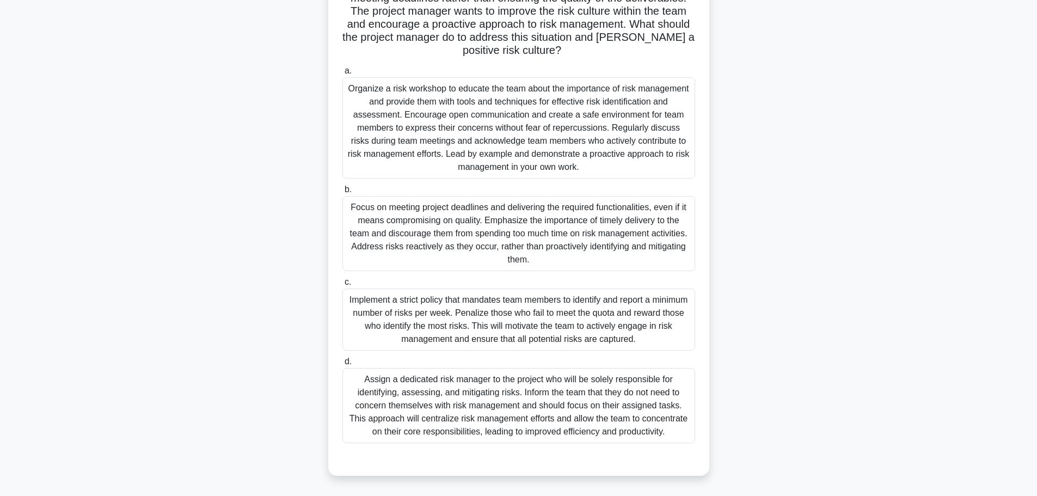
click at [387, 108] on div "Organize a risk workshop to educate the team about the importance of risk manag…" at bounding box center [518, 127] width 353 height 101
click at [342, 75] on input "a. Organize a risk workshop to educate the team about the importance of risk ma…" at bounding box center [342, 70] width 0 height 7
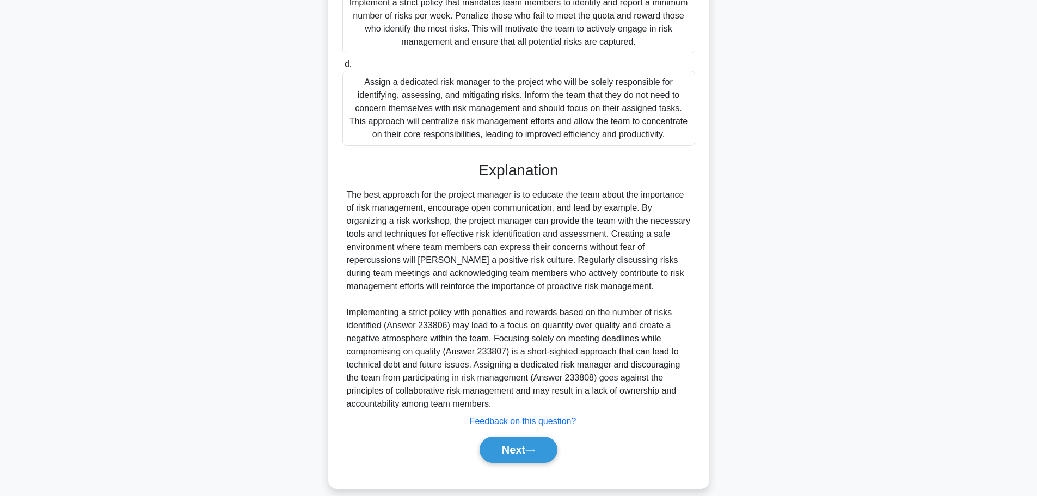
scroll to position [489, 0]
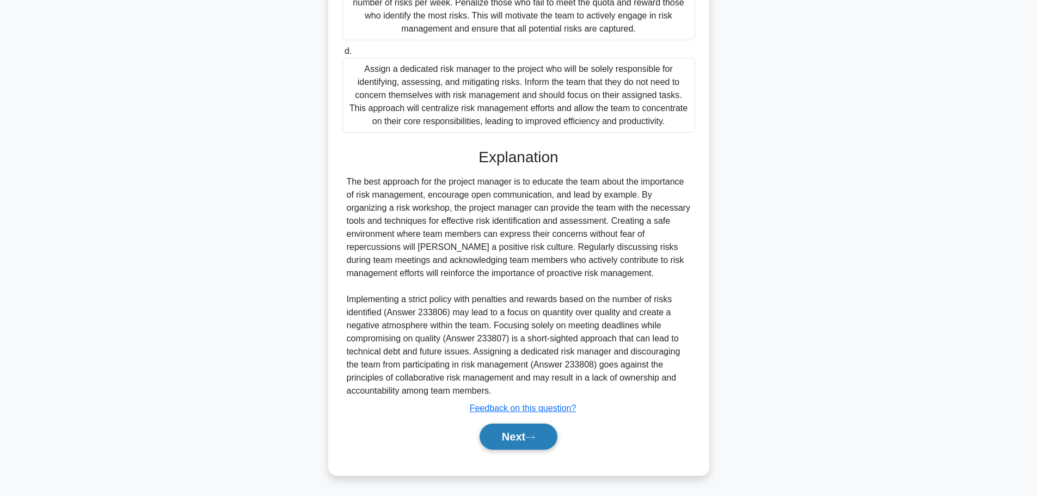
drag, startPoint x: 526, startPoint y: 429, endPoint x: 525, endPoint y: 423, distance: 6.1
click at [526, 428] on button "Next" at bounding box center [519, 436] width 78 height 26
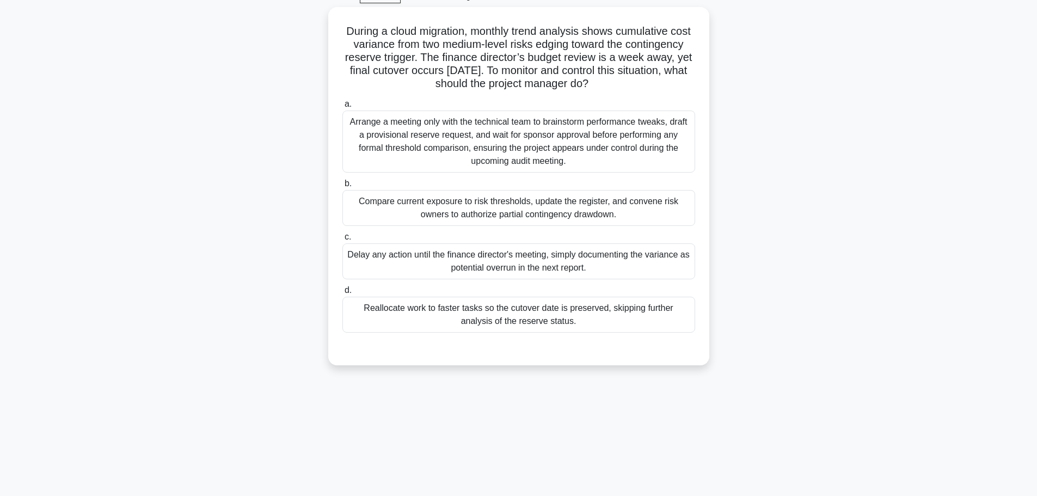
scroll to position [0, 0]
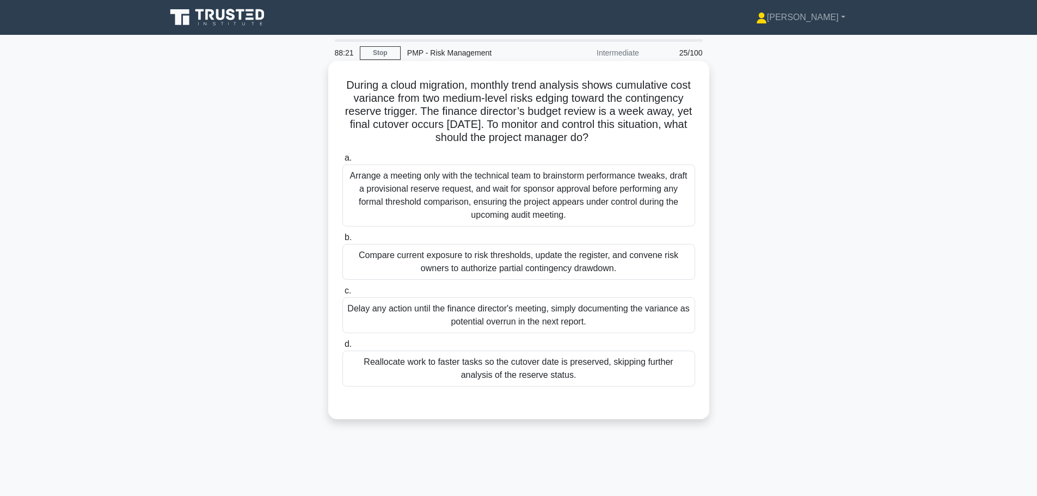
click at [403, 264] on div "Compare current exposure to risk thresholds, update the register, and convene r…" at bounding box center [518, 262] width 353 height 36
click at [342, 241] on input "b. Compare current exposure to risk thresholds, update the register, and conven…" at bounding box center [342, 237] width 0 height 7
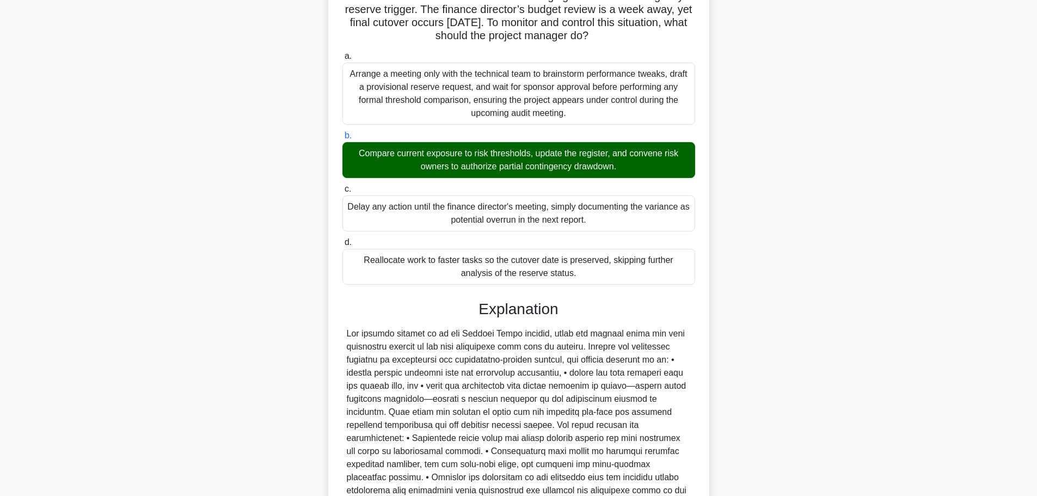
scroll to position [215, 0]
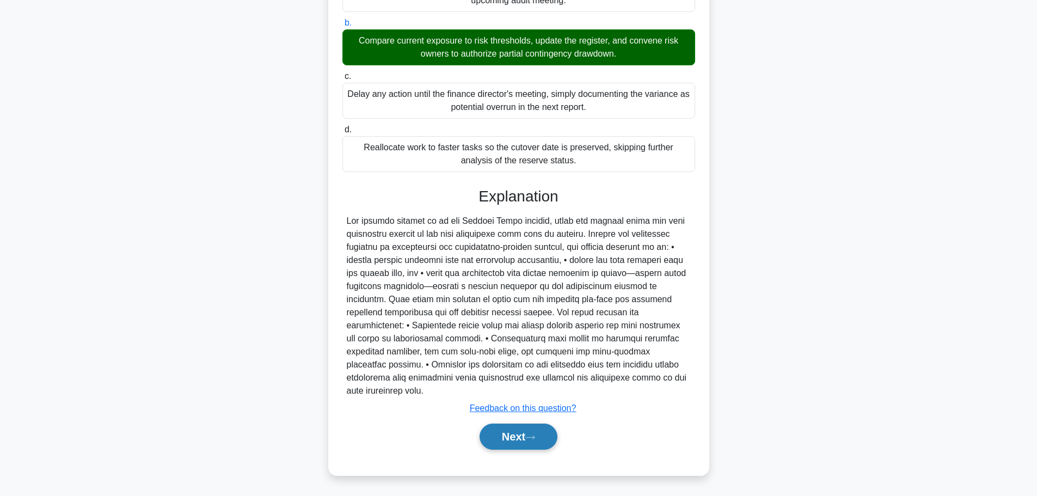
click at [527, 436] on button "Next" at bounding box center [519, 436] width 78 height 26
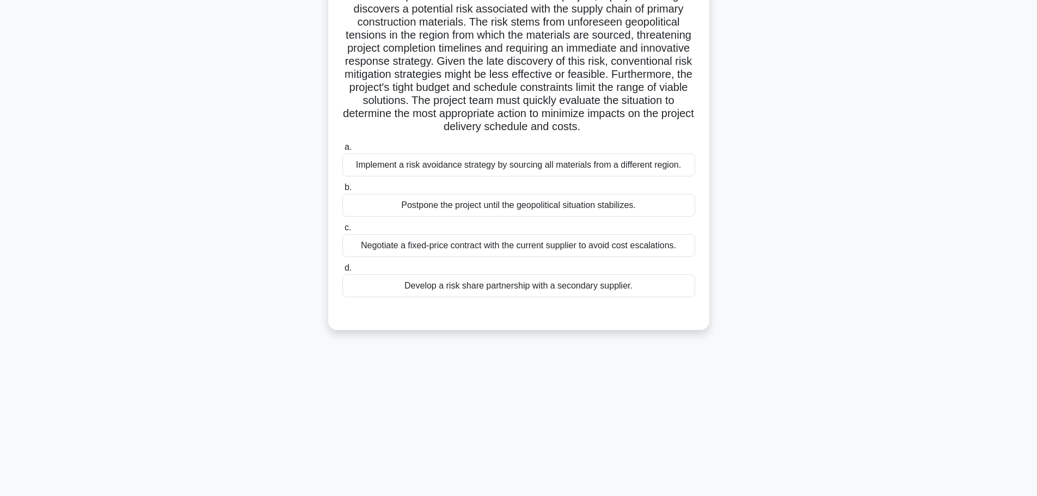
scroll to position [0, 0]
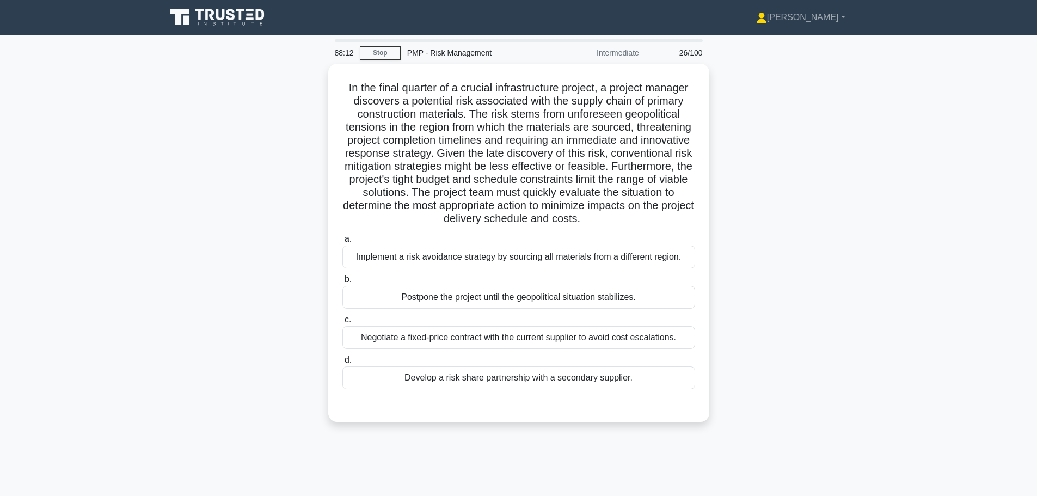
drag, startPoint x: 377, startPoint y: 54, endPoint x: 358, endPoint y: 63, distance: 21.2
click at [377, 54] on link "Stop" at bounding box center [380, 53] width 41 height 14
